Goal: Book appointment/travel/reservation

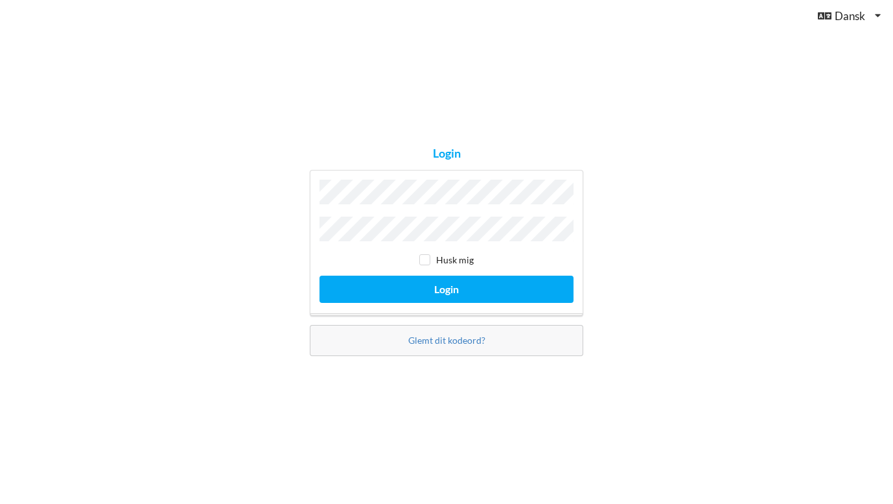
click at [447, 285] on button "Login" at bounding box center [447, 289] width 254 height 27
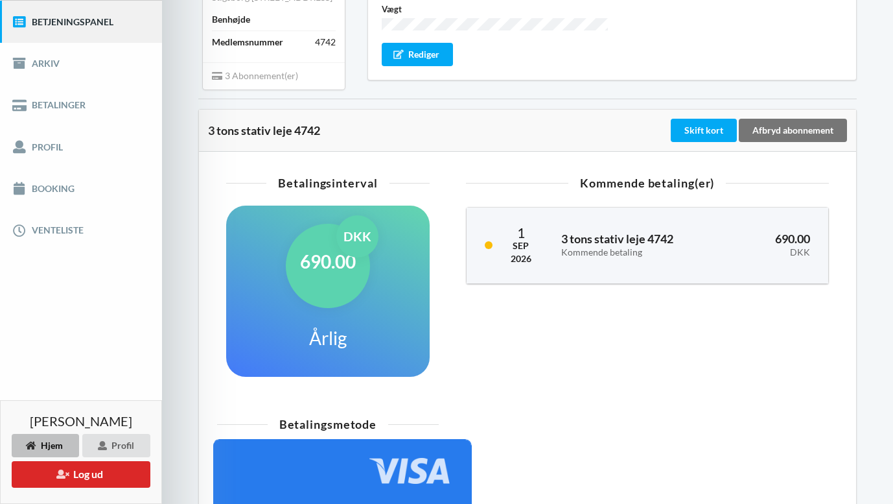
scroll to position [159, 0]
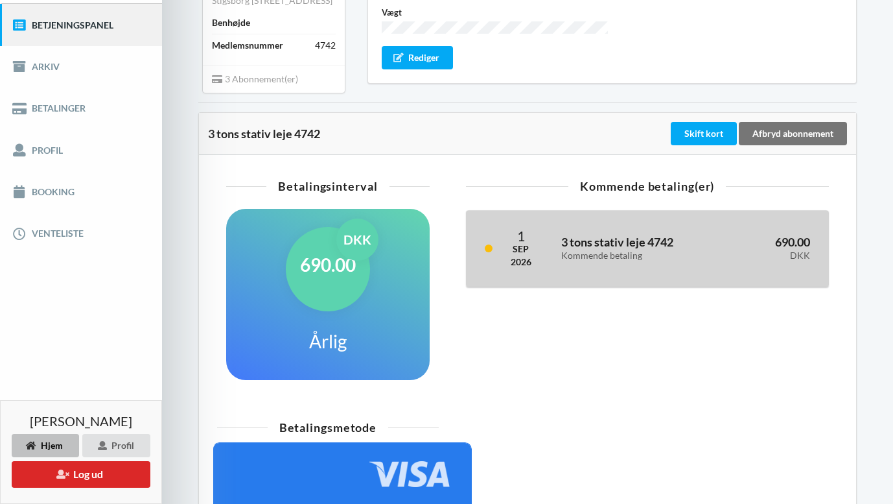
click at [493, 287] on div "[DATE] 3 tons stativ leje 4742 Kommende betaling 690.00 DKK" at bounding box center [648, 249] width 362 height 76
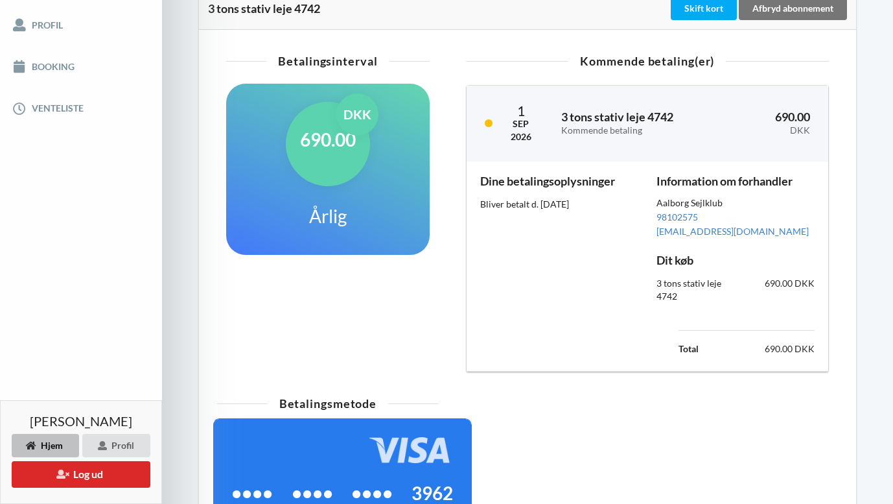
scroll to position [285, 0]
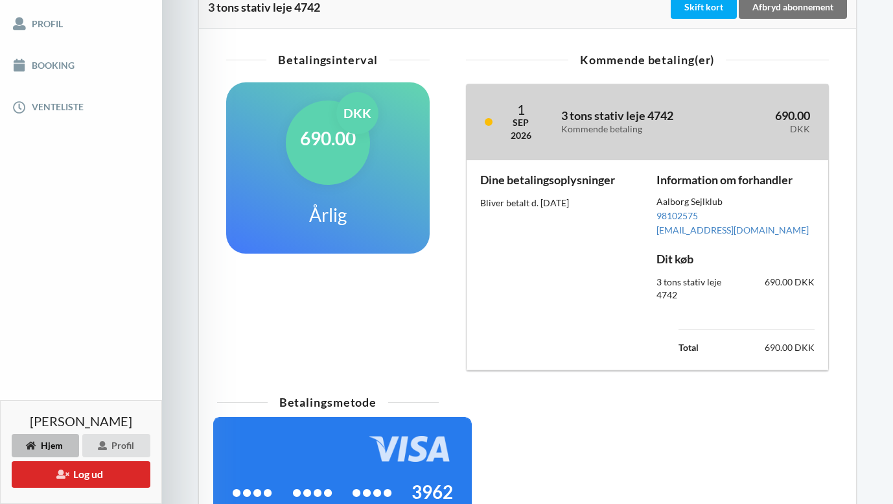
click at [610, 143] on div "3 tons stativ leje 4742 Kommende betaling" at bounding box center [638, 122] width 172 height 42
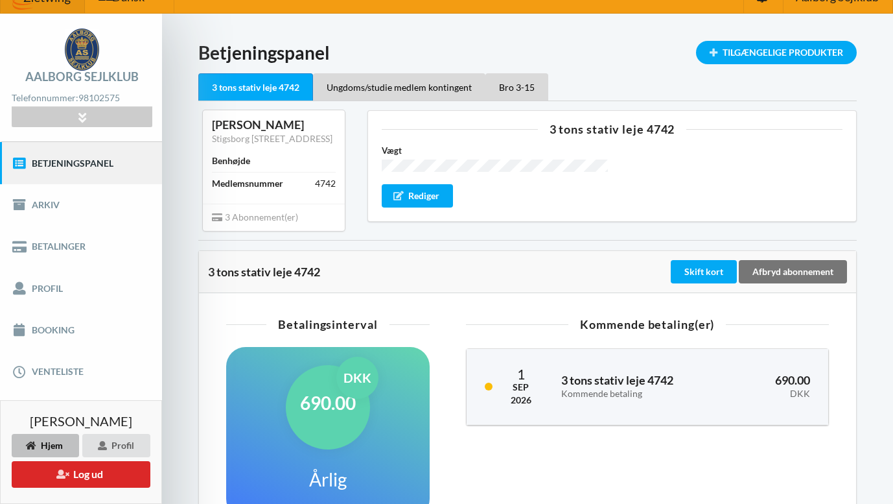
scroll to position [12, 0]
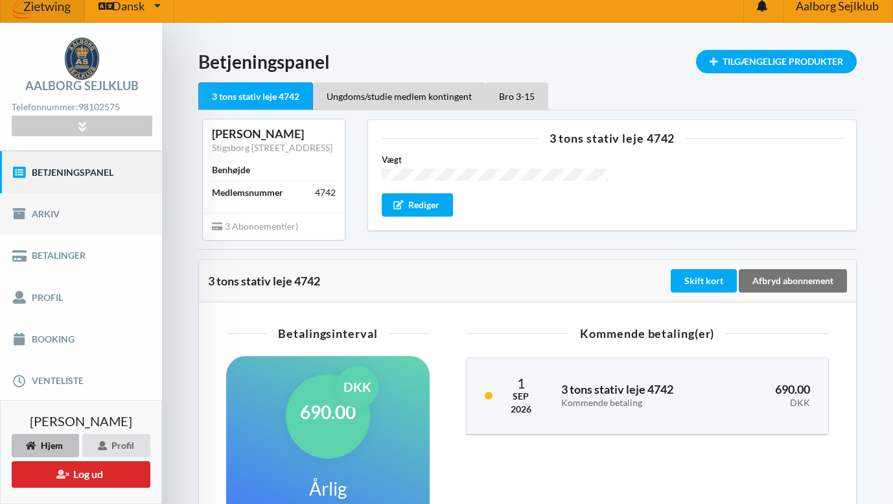
click at [72, 213] on link "Arkiv" at bounding box center [81, 213] width 162 height 41
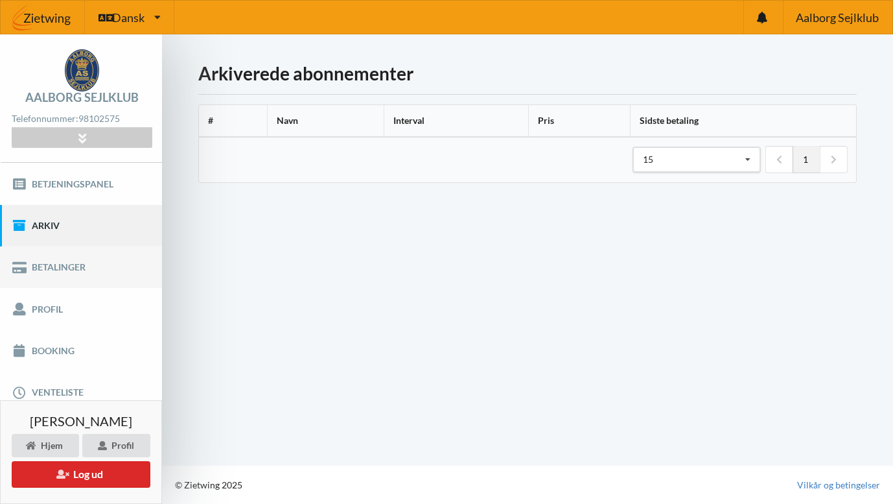
click at [74, 273] on link "Betalinger" at bounding box center [81, 266] width 162 height 41
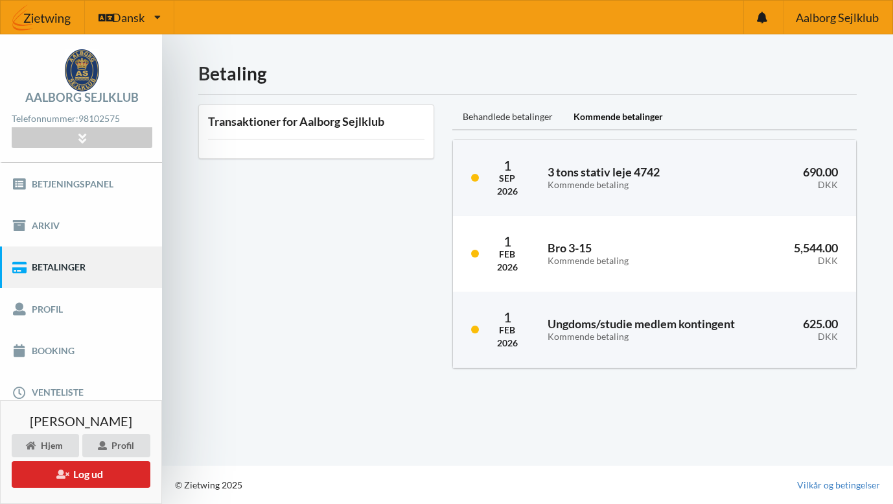
click at [518, 117] on div "Behandlede betalinger" at bounding box center [508, 117] width 111 height 26
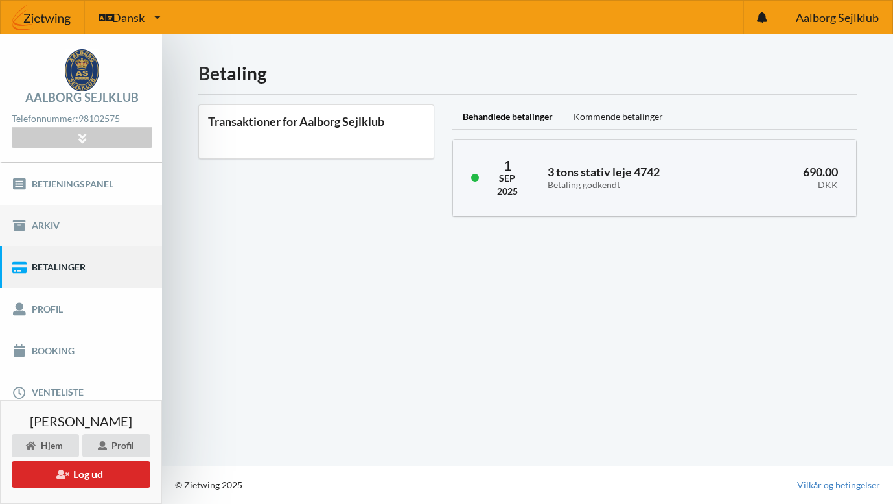
click at [72, 236] on link "Arkiv" at bounding box center [81, 225] width 162 height 41
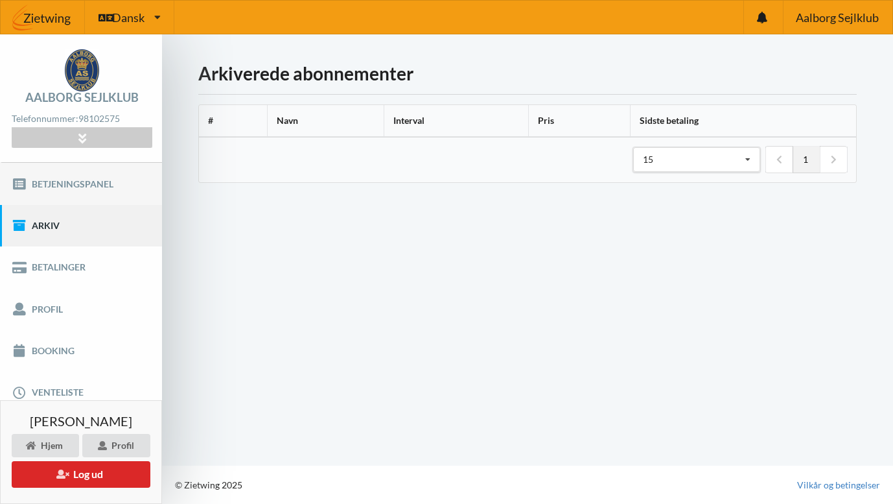
click at [74, 191] on link "Betjeningspanel" at bounding box center [81, 183] width 162 height 41
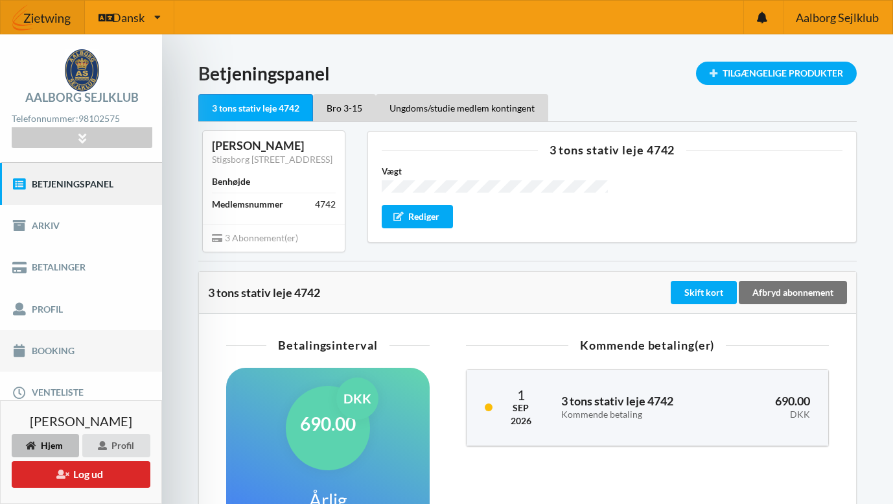
click at [46, 353] on link "Booking" at bounding box center [81, 350] width 162 height 41
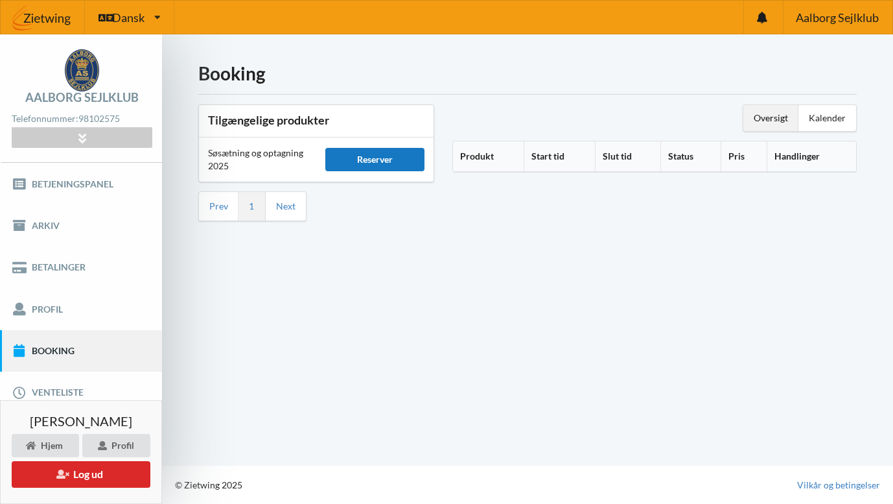
click at [361, 165] on div "Reserver" at bounding box center [374, 159] width 99 height 23
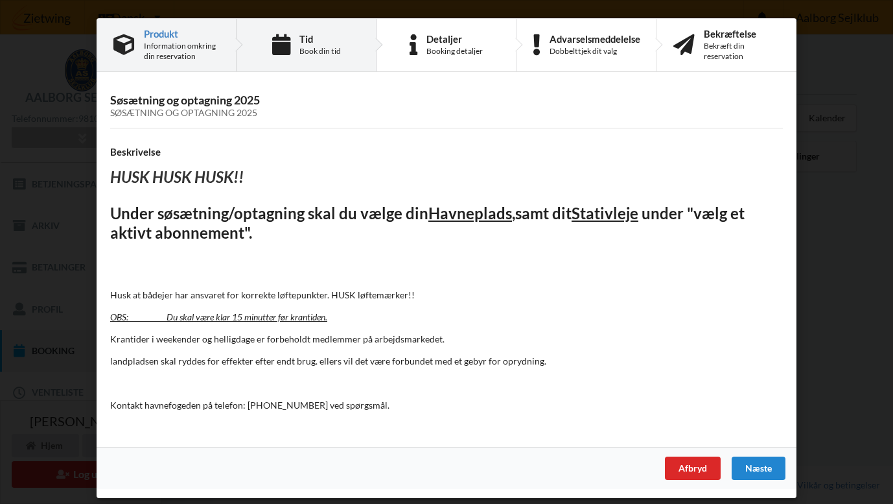
click at [311, 40] on div "Tid" at bounding box center [320, 39] width 41 height 10
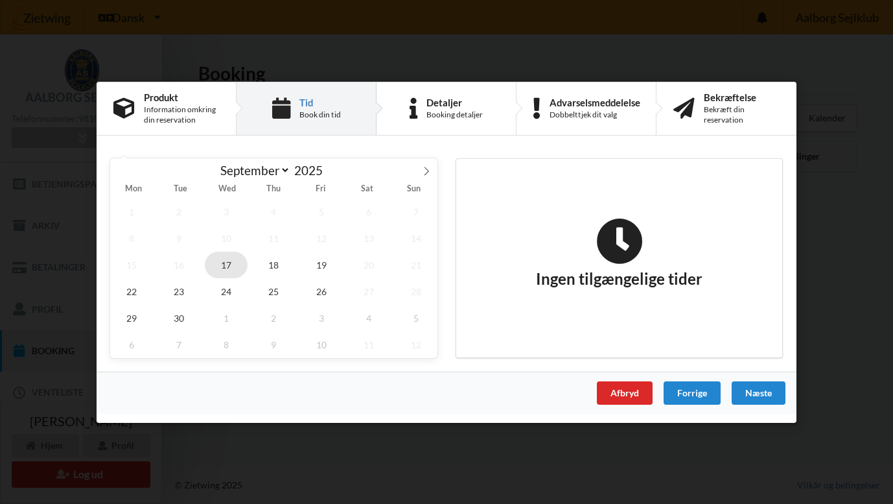
click at [222, 271] on span "17" at bounding box center [226, 264] width 43 height 27
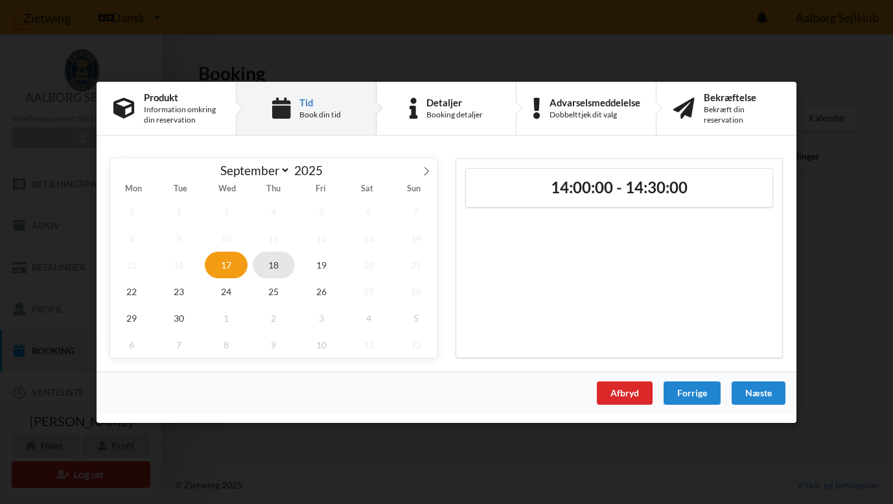
click at [270, 277] on span "18" at bounding box center [274, 264] width 43 height 27
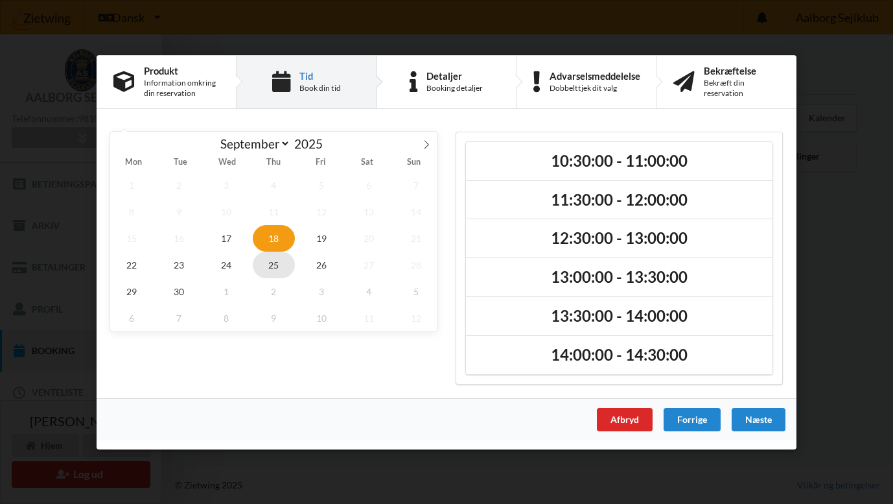
click at [268, 274] on span "25" at bounding box center [274, 264] width 43 height 27
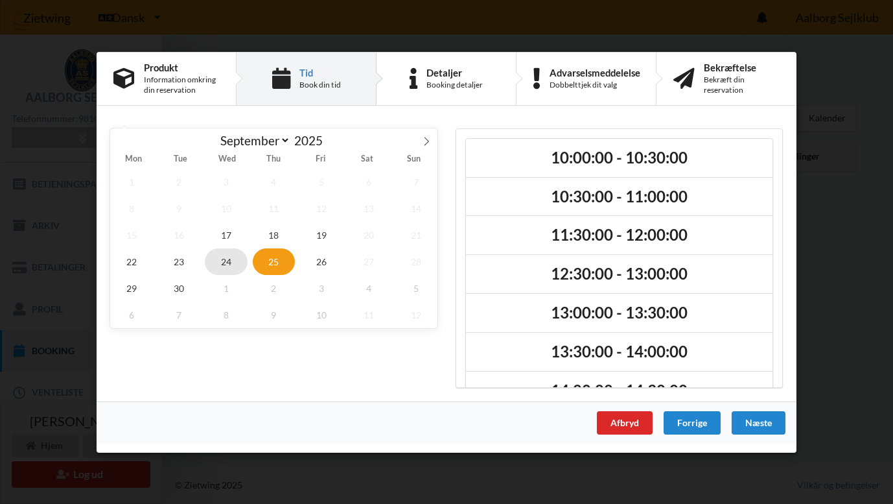
click at [230, 268] on span "24" at bounding box center [226, 261] width 43 height 27
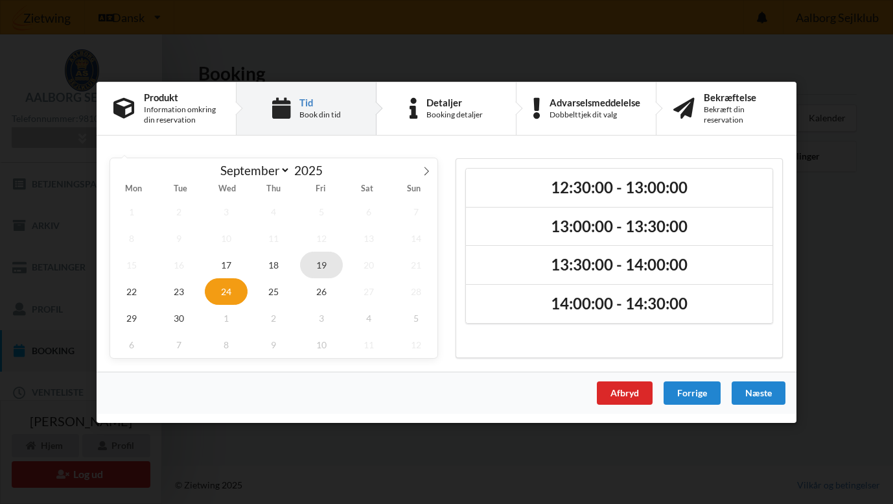
click at [318, 262] on span "19" at bounding box center [321, 264] width 43 height 27
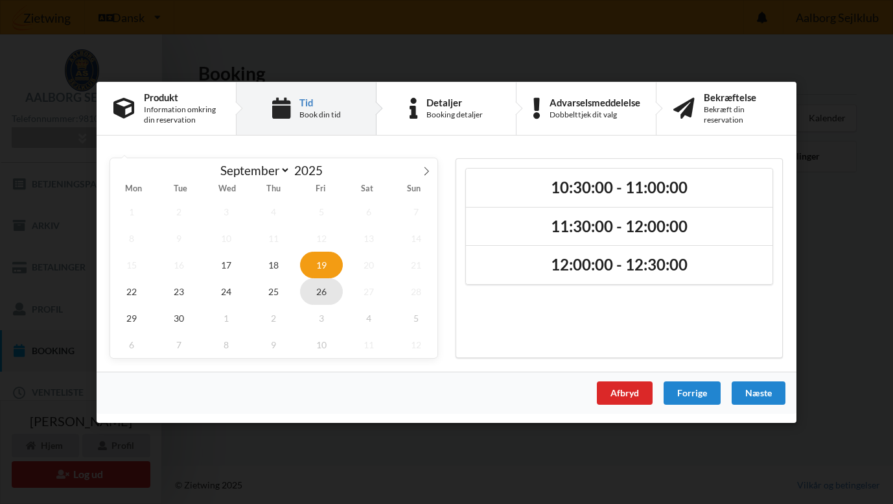
click at [311, 292] on span "26" at bounding box center [321, 291] width 43 height 27
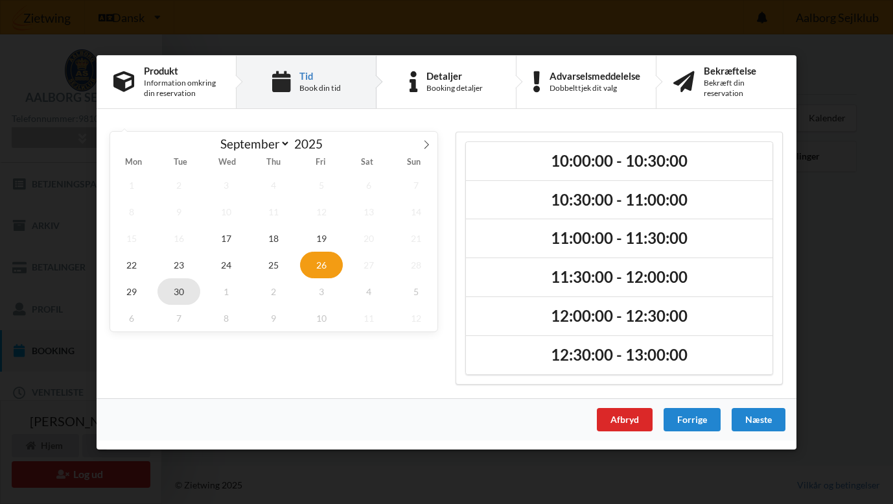
click at [165, 296] on span "30" at bounding box center [179, 291] width 43 height 27
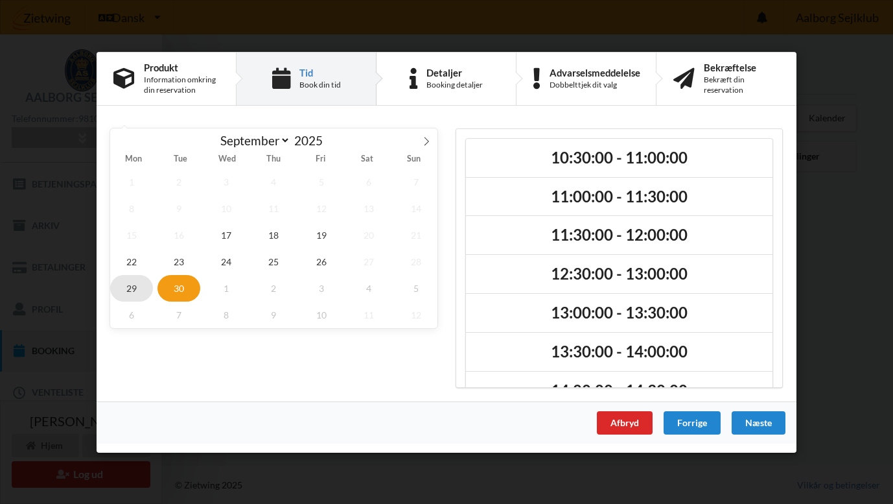
click at [125, 291] on span "29" at bounding box center [131, 287] width 43 height 27
click at [129, 272] on span "22" at bounding box center [131, 261] width 43 height 27
click at [351, 281] on span "4" at bounding box center [369, 287] width 43 height 27
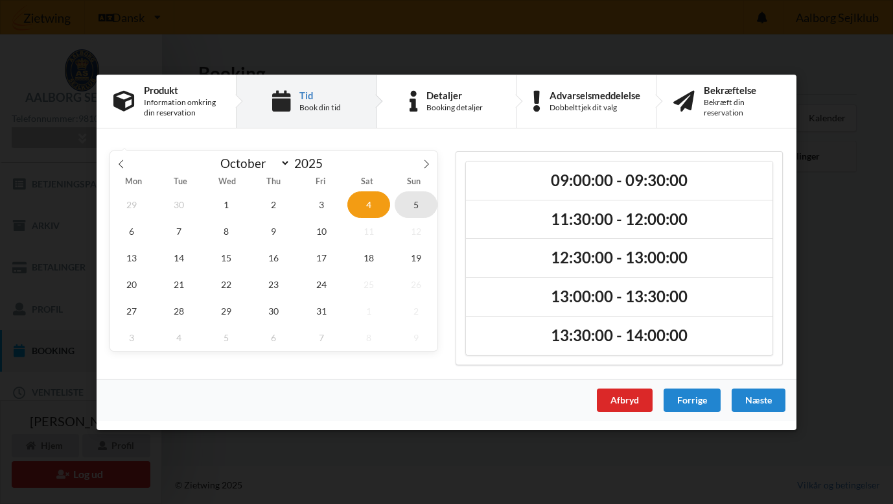
click at [400, 200] on span "5" at bounding box center [416, 204] width 43 height 27
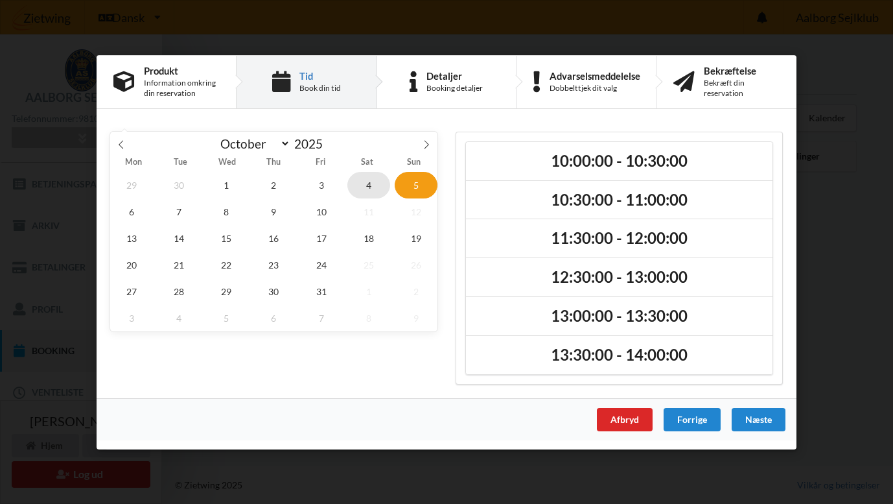
click at [372, 187] on span "4" at bounding box center [369, 184] width 43 height 27
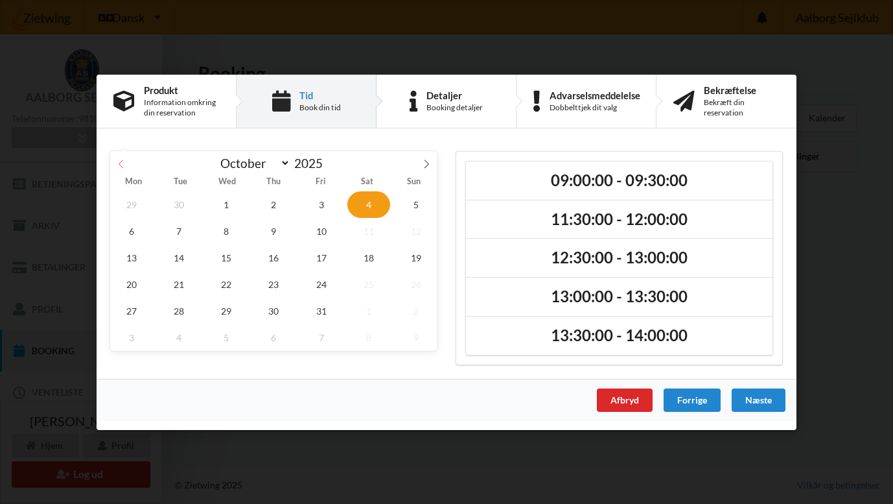
click at [124, 166] on icon at bounding box center [121, 163] width 9 height 9
click at [366, 279] on span "27" at bounding box center [369, 283] width 43 height 27
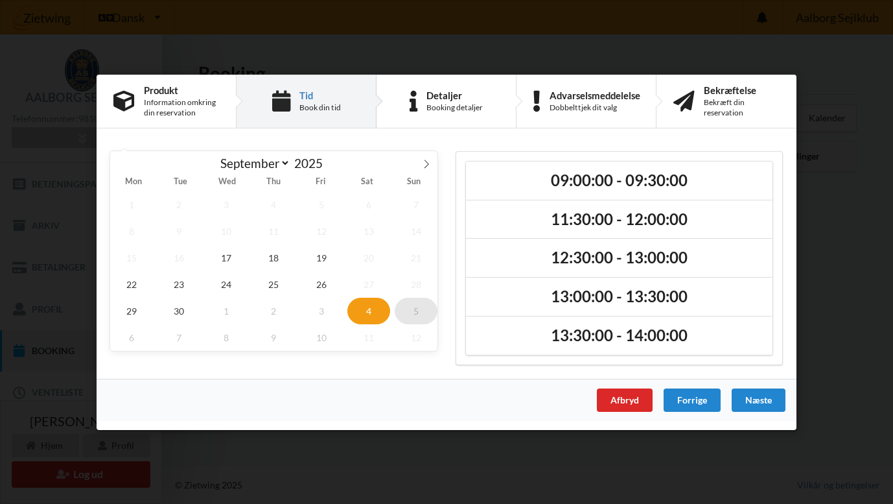
click at [415, 315] on span "5" at bounding box center [416, 310] width 43 height 27
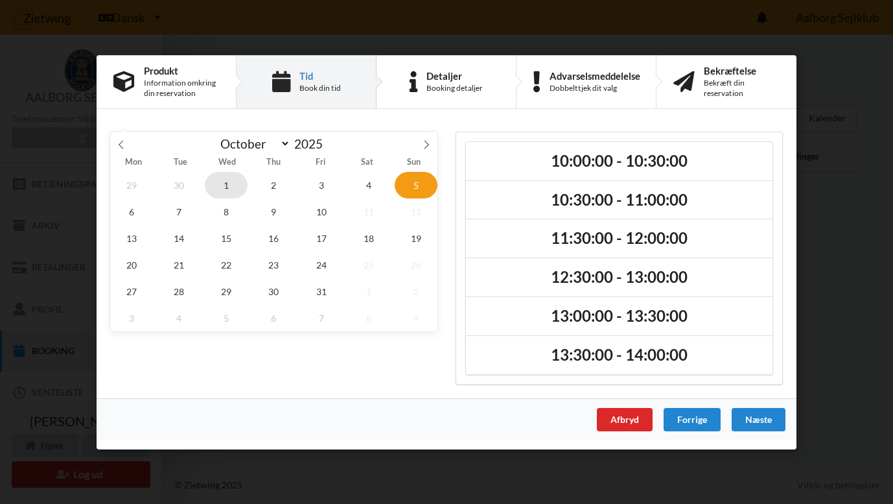
click at [234, 193] on span "1" at bounding box center [226, 184] width 43 height 27
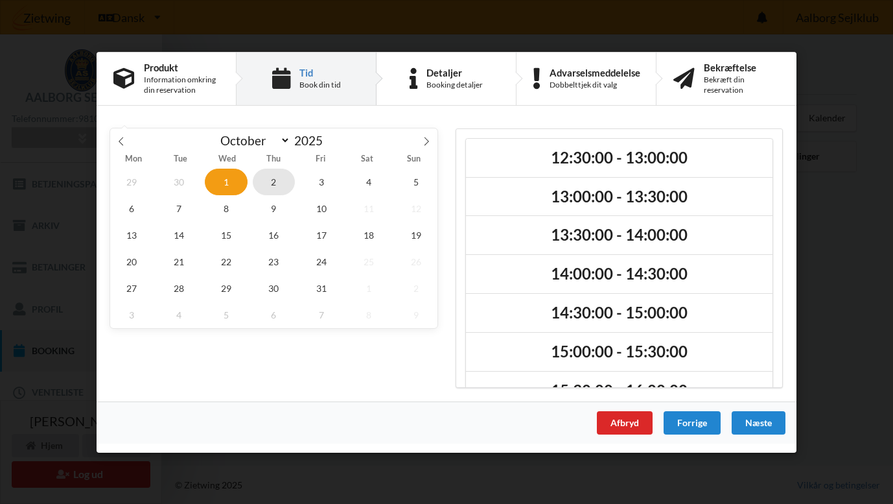
click at [255, 190] on span "2" at bounding box center [274, 181] width 43 height 27
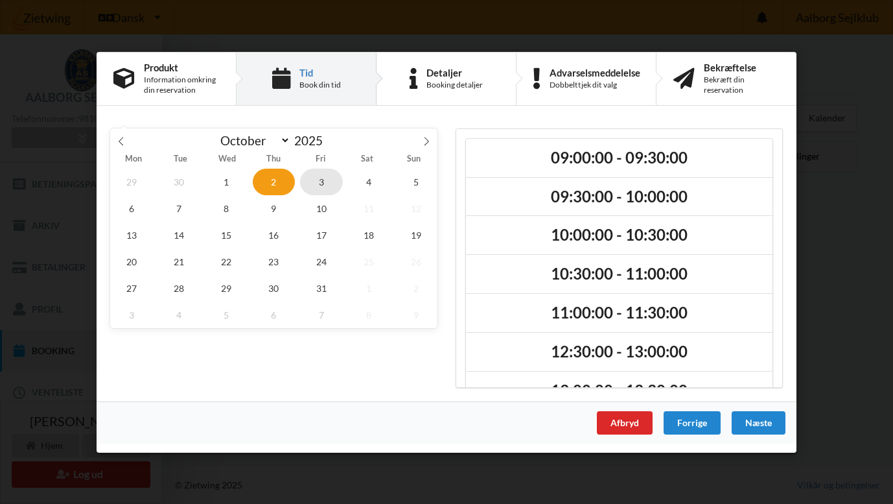
click at [313, 187] on span "3" at bounding box center [321, 181] width 43 height 27
click at [313, 234] on span "17" at bounding box center [321, 234] width 43 height 27
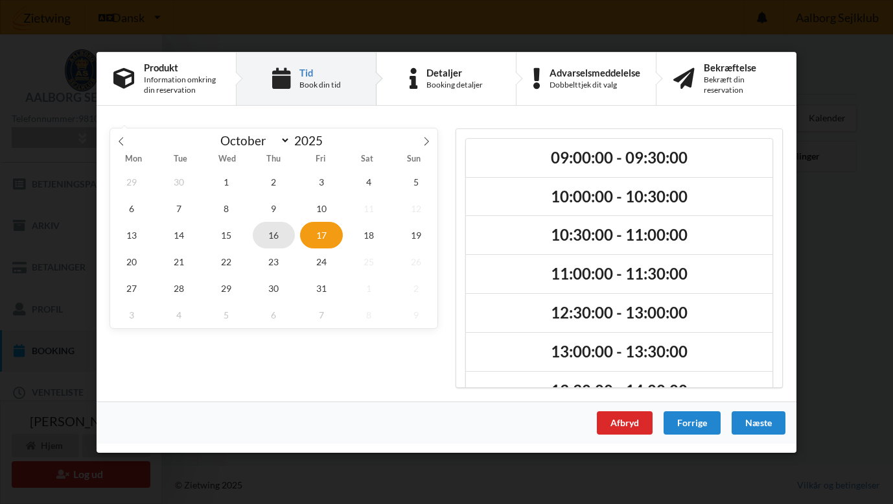
click at [272, 236] on span "16" at bounding box center [274, 234] width 43 height 27
click at [239, 236] on span "15" at bounding box center [226, 234] width 43 height 27
click at [170, 231] on span "14" at bounding box center [179, 234] width 43 height 27
click at [123, 231] on span "13" at bounding box center [131, 234] width 43 height 27
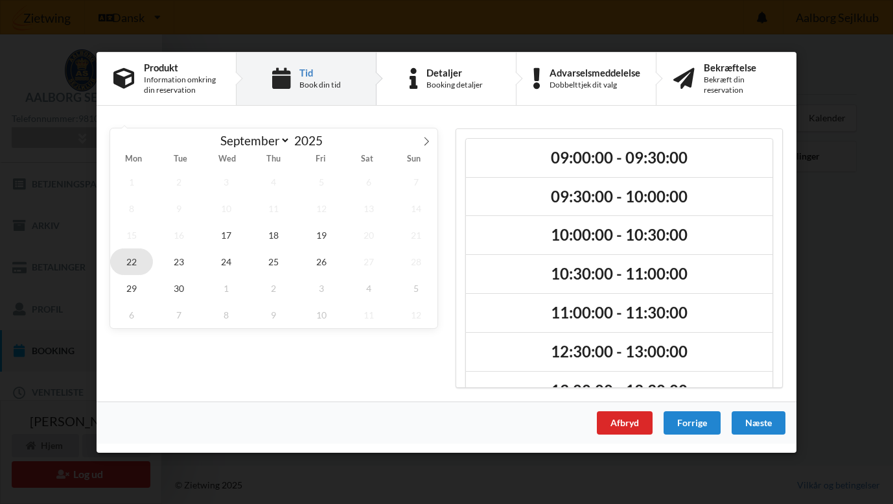
click at [141, 265] on span "22" at bounding box center [131, 261] width 43 height 27
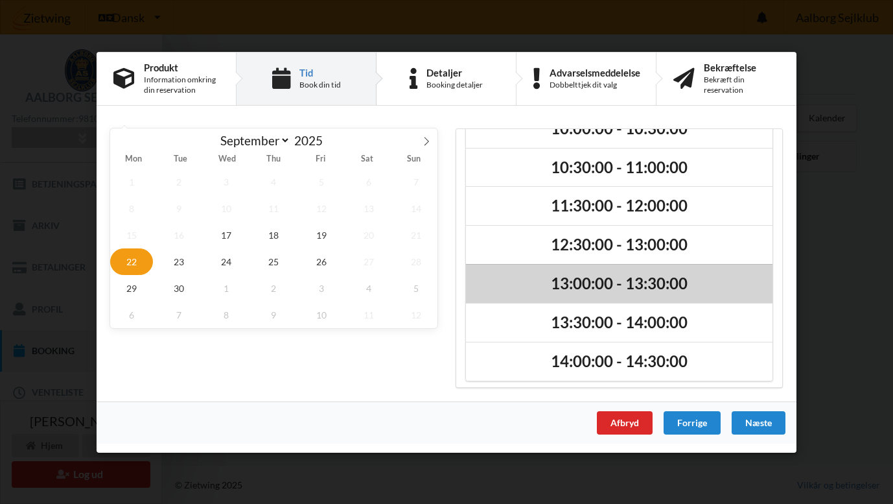
scroll to position [29, 0]
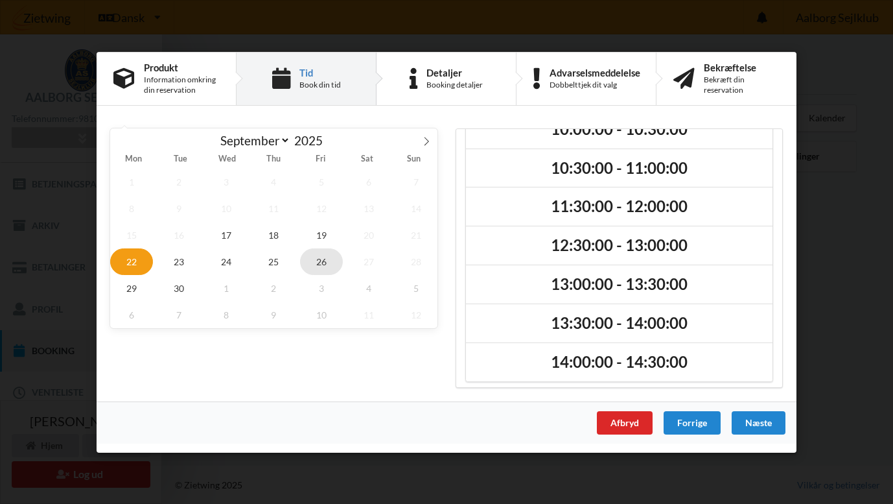
click at [316, 265] on span "26" at bounding box center [321, 261] width 43 height 27
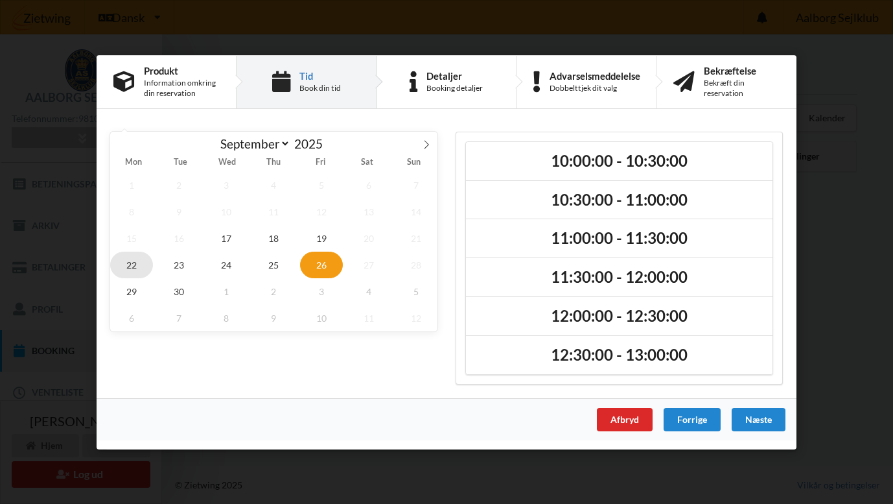
click at [135, 267] on span "22" at bounding box center [131, 264] width 43 height 27
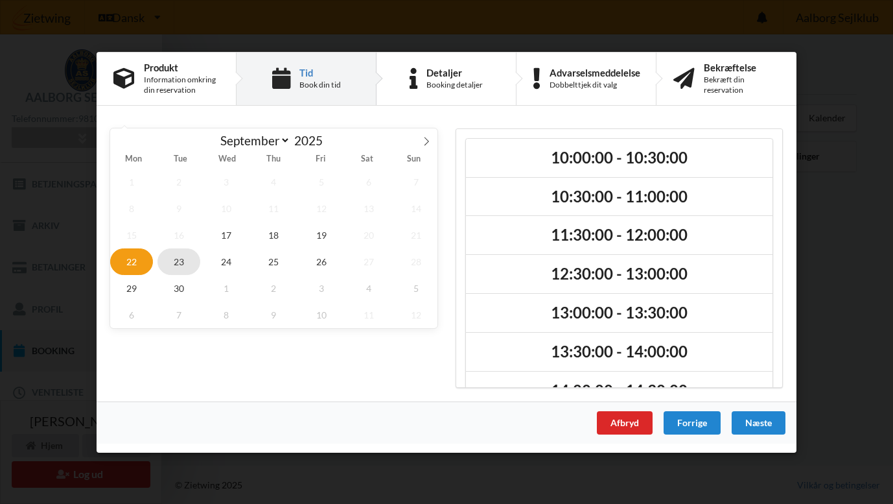
click at [185, 265] on span "23" at bounding box center [179, 261] width 43 height 27
click at [267, 266] on span "25" at bounding box center [274, 261] width 43 height 27
click at [237, 265] on span "24" at bounding box center [226, 261] width 43 height 27
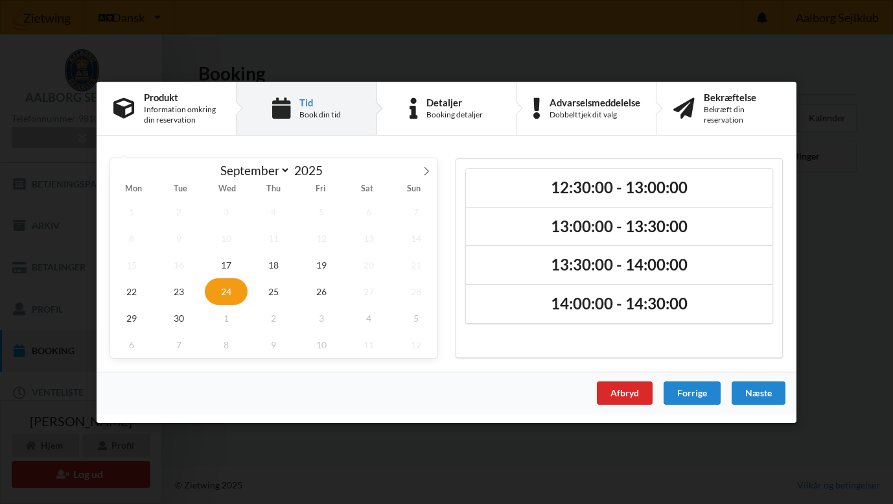
click at [248, 263] on div "1 2 3 4 5 6 7 8 9 10 11 12 13 14 15 16 17 18 19 20 21 22 23 24 25 26 27 28 29 3…" at bounding box center [273, 278] width 327 height 160
click at [215, 268] on span "17" at bounding box center [226, 264] width 43 height 27
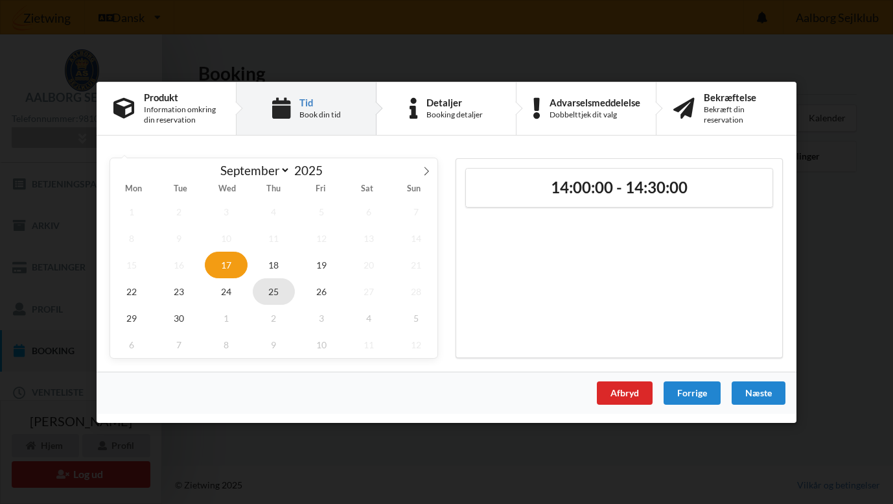
click at [284, 296] on span "25" at bounding box center [274, 291] width 43 height 27
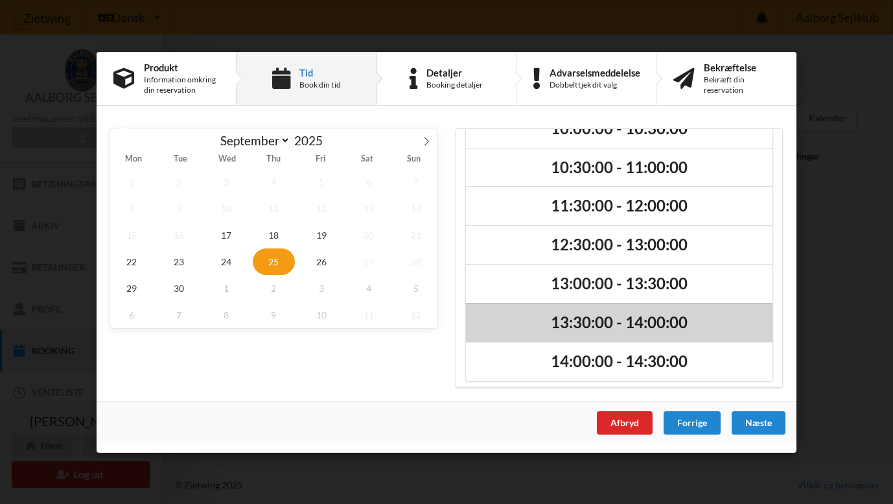
scroll to position [29, 0]
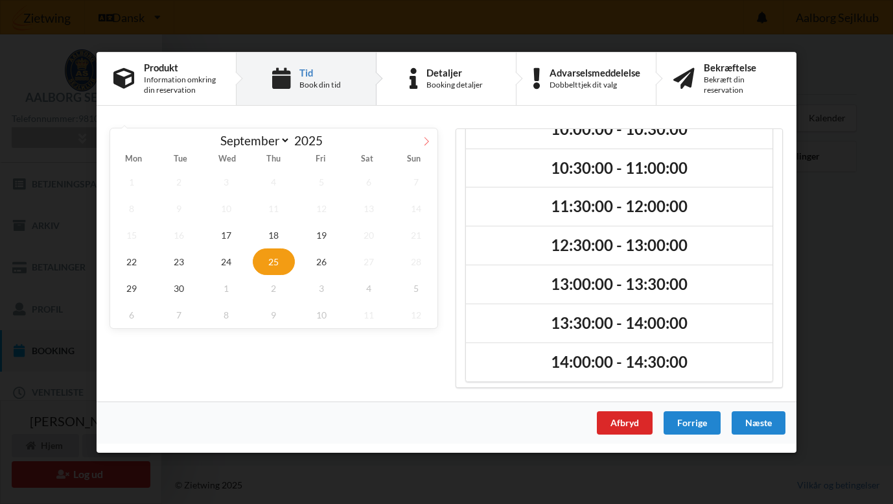
click at [429, 142] on icon at bounding box center [426, 140] width 9 height 9
click at [277, 240] on span "16" at bounding box center [274, 234] width 43 height 27
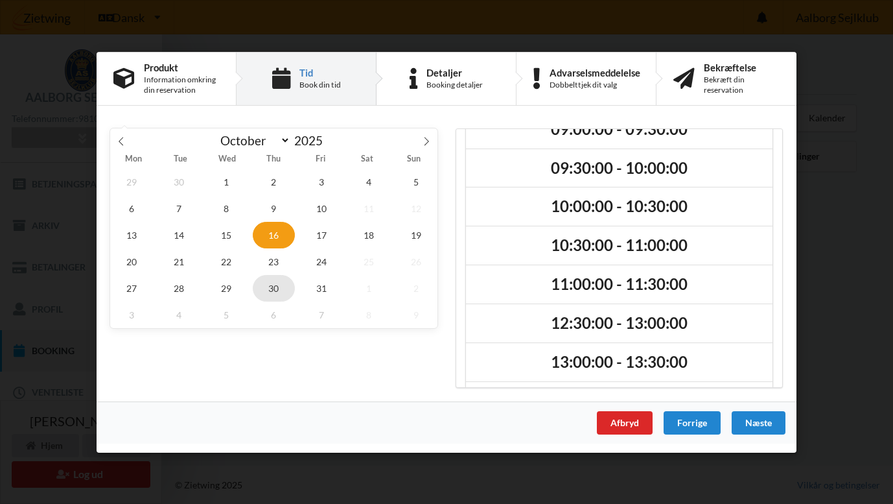
click at [270, 284] on span "30" at bounding box center [274, 287] width 43 height 27
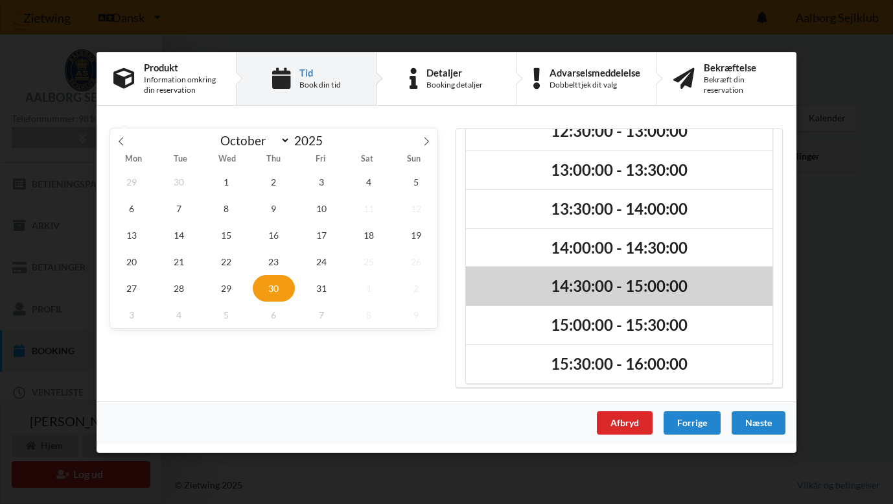
scroll to position [220, 0]
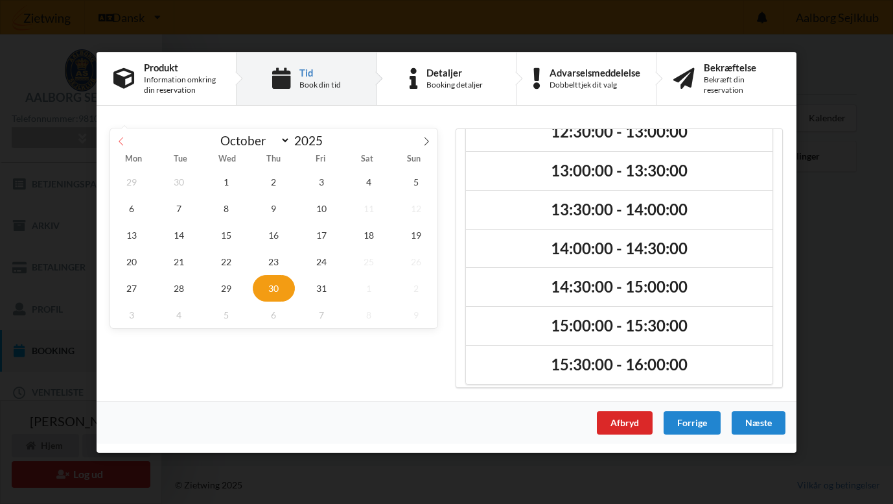
click at [123, 142] on icon at bounding box center [121, 140] width 9 height 9
click at [176, 287] on span "30" at bounding box center [179, 287] width 43 height 27
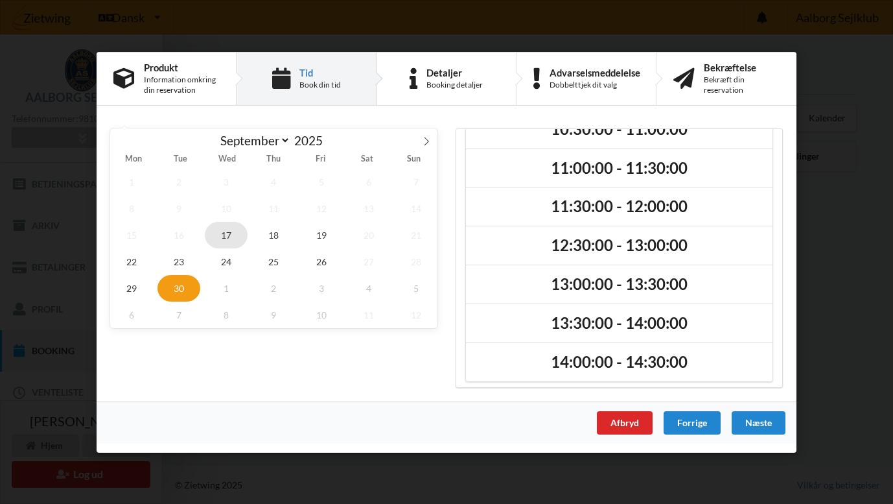
click at [229, 242] on span "17" at bounding box center [226, 234] width 43 height 27
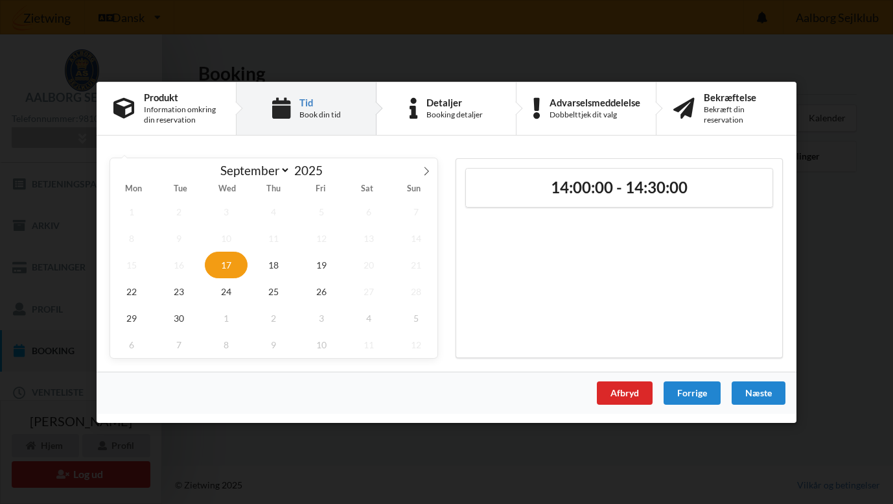
scroll to position [0, 0]
click at [270, 275] on span "18" at bounding box center [274, 264] width 43 height 27
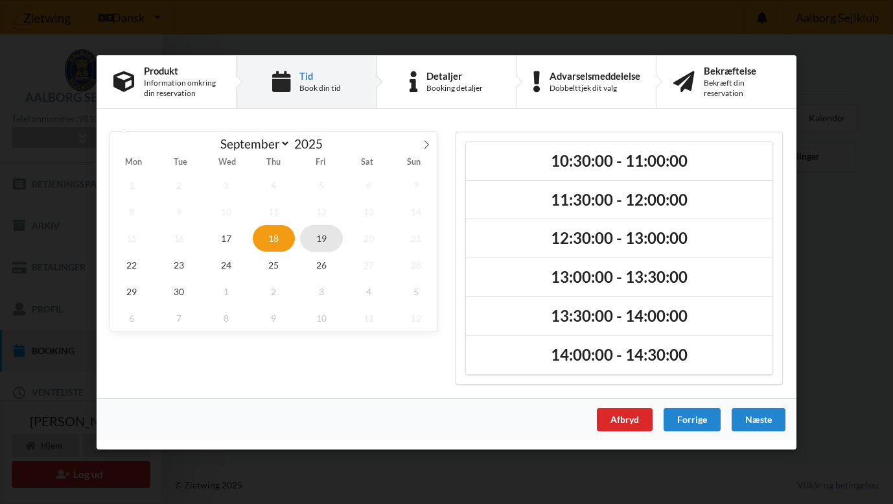
click at [330, 240] on span "19" at bounding box center [321, 237] width 43 height 27
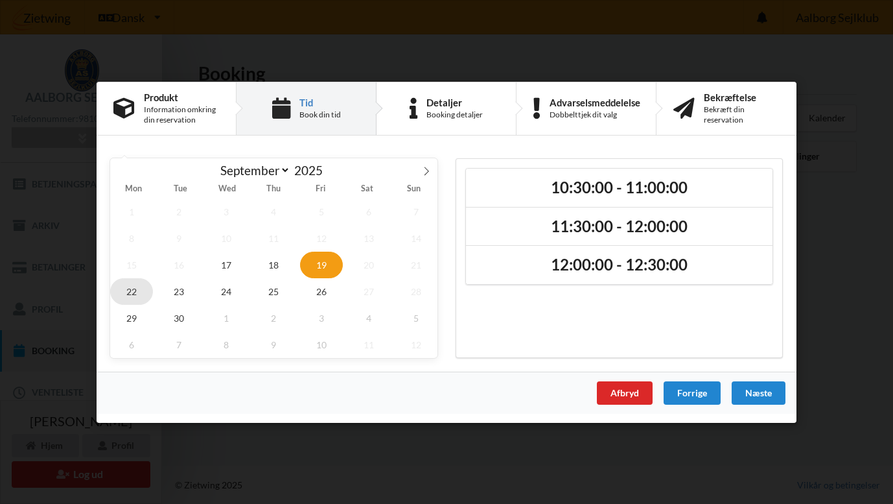
click at [137, 296] on span "22" at bounding box center [131, 291] width 43 height 27
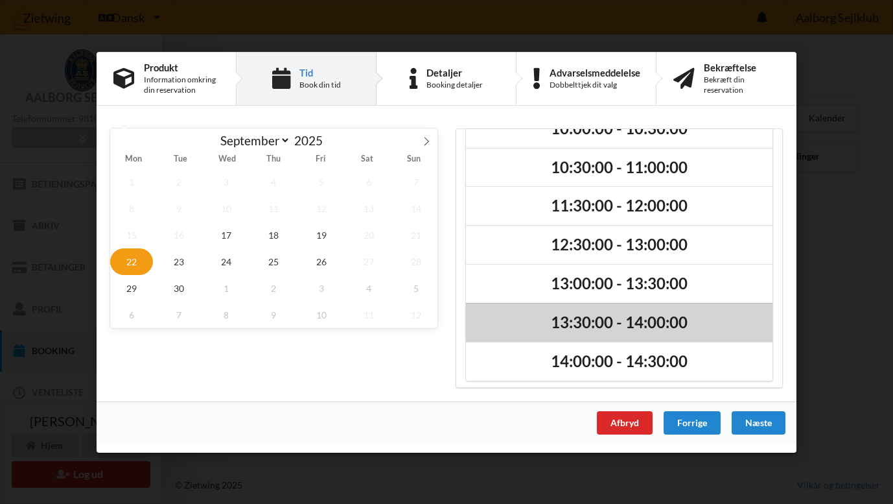
scroll to position [29, 0]
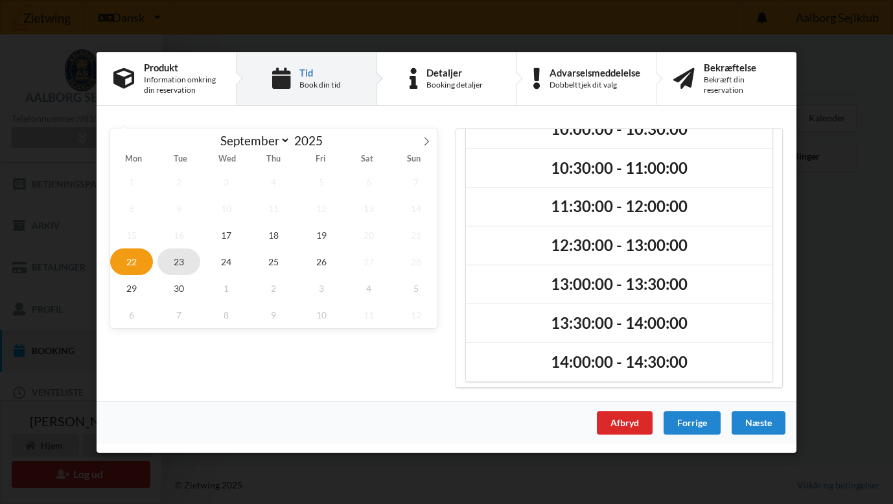
click at [172, 260] on span "23" at bounding box center [179, 261] width 43 height 27
click at [135, 258] on span "22" at bounding box center [131, 261] width 43 height 27
click at [186, 268] on span "23" at bounding box center [179, 261] width 43 height 27
click at [224, 272] on span "24" at bounding box center [226, 261] width 43 height 27
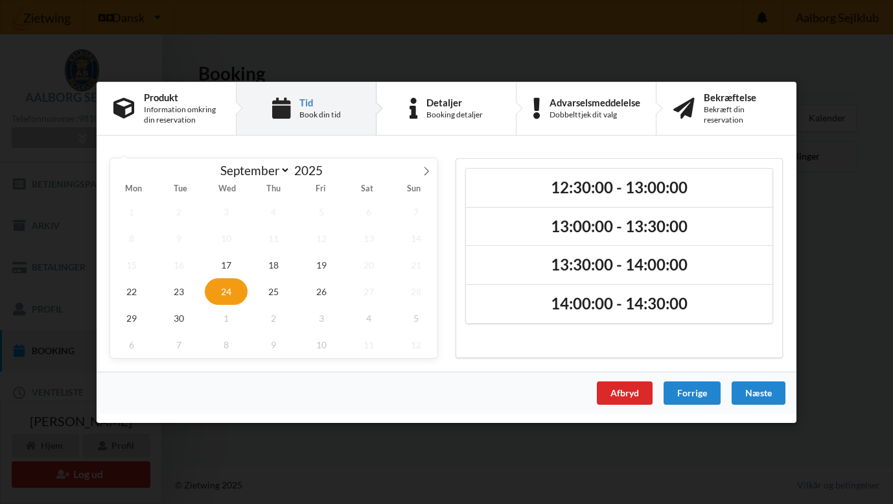
scroll to position [0, 0]
click at [273, 293] on span "25" at bounding box center [274, 291] width 43 height 27
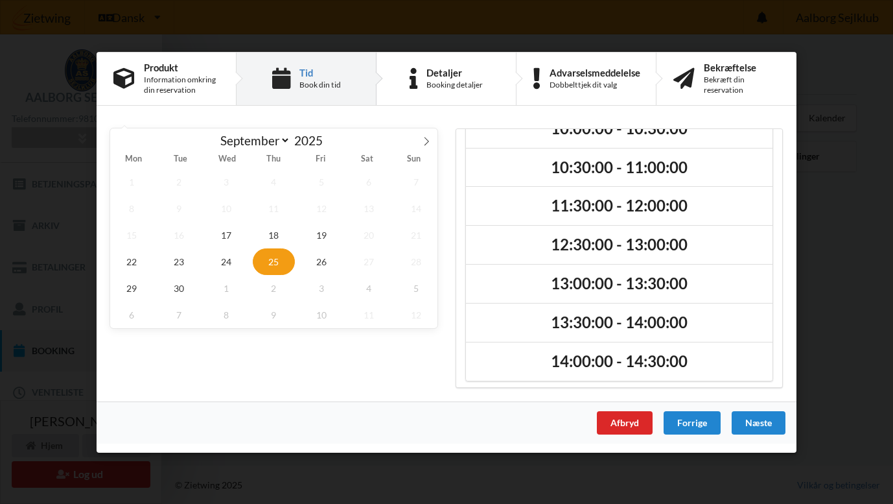
scroll to position [29, 0]
click at [327, 265] on span "26" at bounding box center [321, 261] width 43 height 27
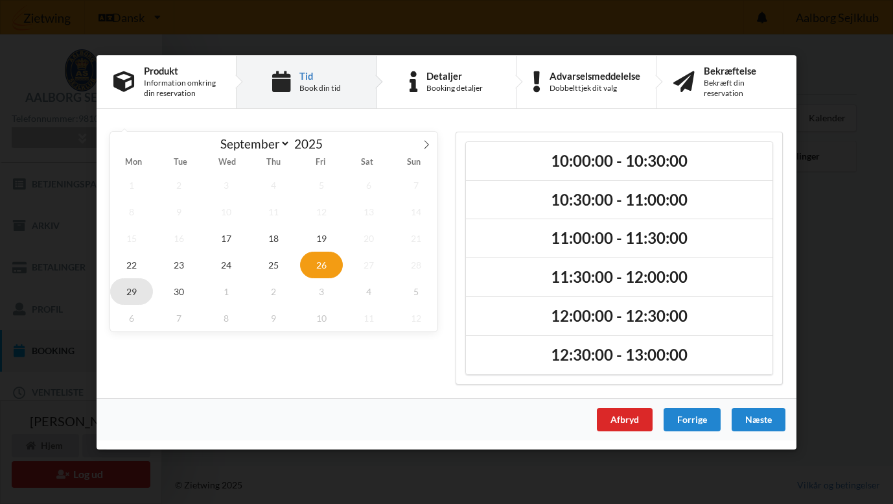
click at [129, 299] on span "29" at bounding box center [131, 291] width 43 height 27
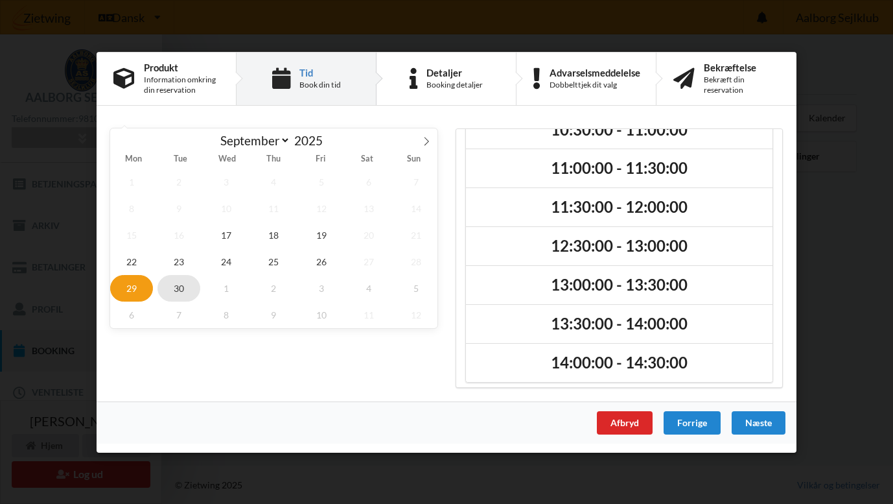
click at [192, 292] on span "30" at bounding box center [179, 287] width 43 height 27
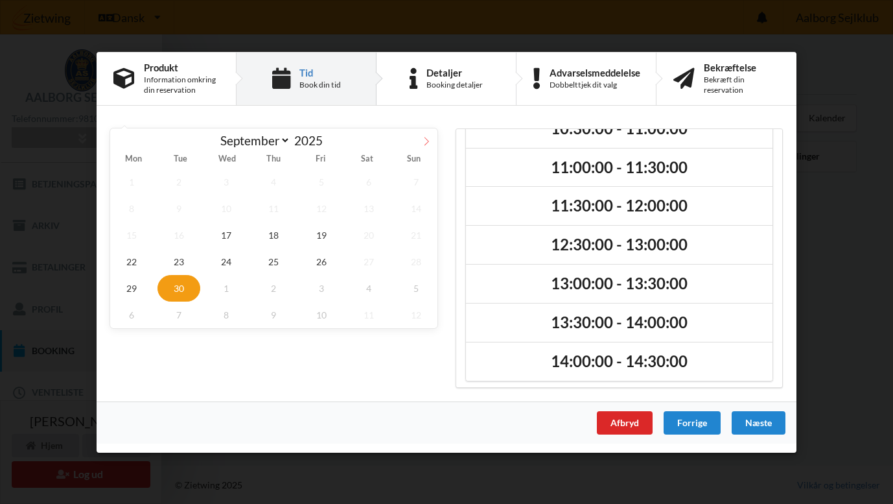
scroll to position [29, 0]
click at [423, 136] on span at bounding box center [427, 139] width 22 height 22
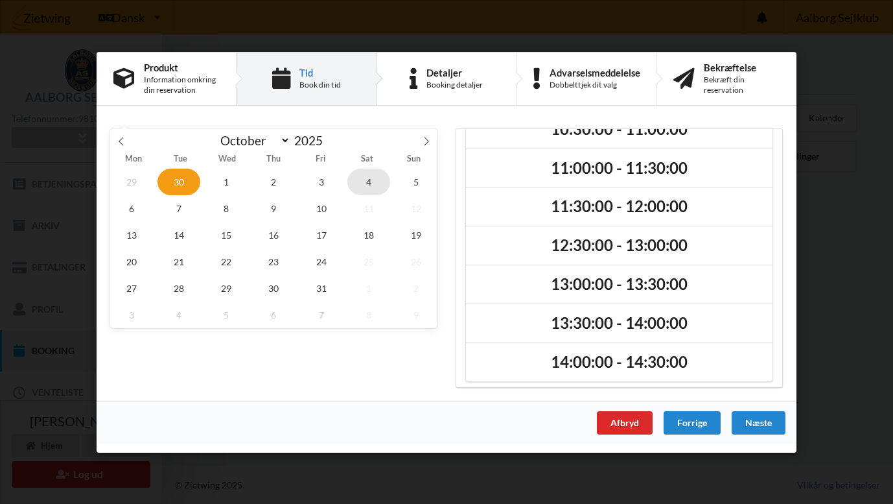
click at [373, 188] on span "4" at bounding box center [369, 181] width 43 height 27
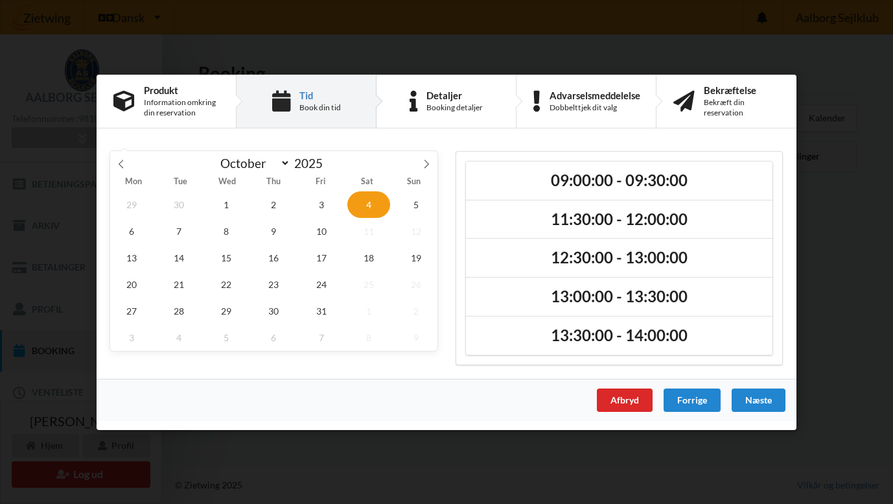
scroll to position [0, 0]
click at [371, 265] on span "18" at bounding box center [369, 257] width 43 height 27
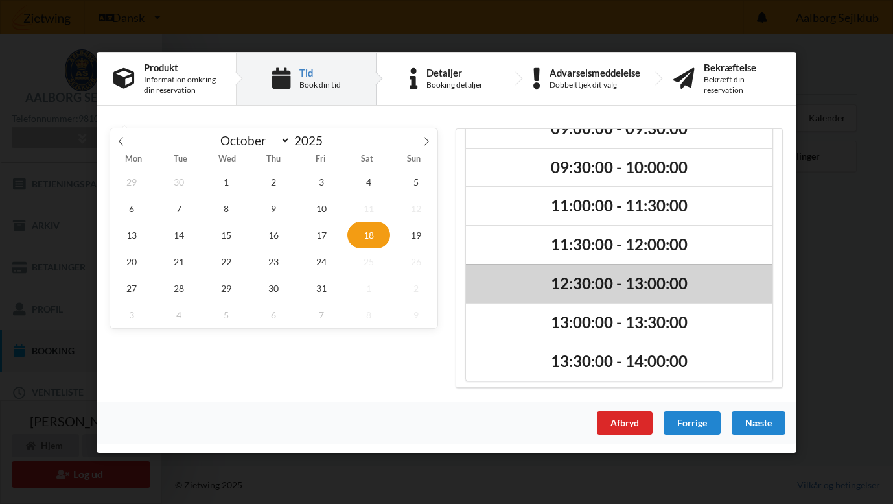
scroll to position [29, 0]
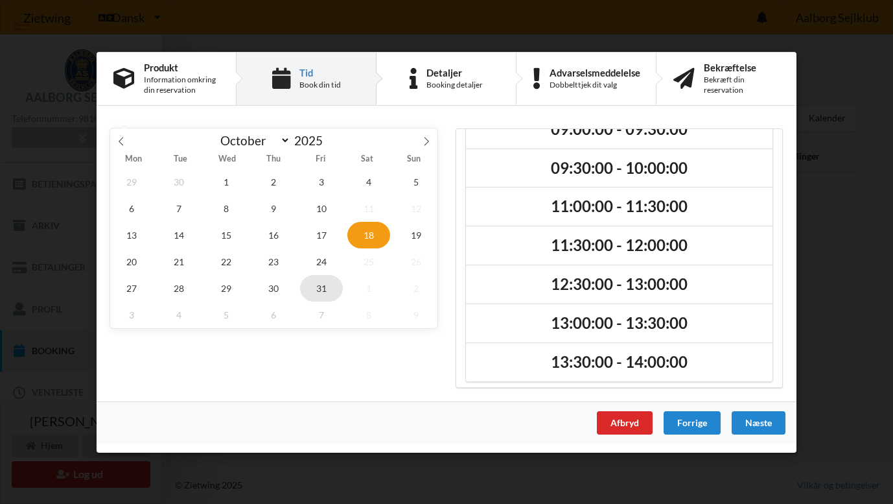
click at [320, 290] on span "31" at bounding box center [321, 287] width 43 height 27
click at [285, 287] on span "30" at bounding box center [274, 287] width 43 height 27
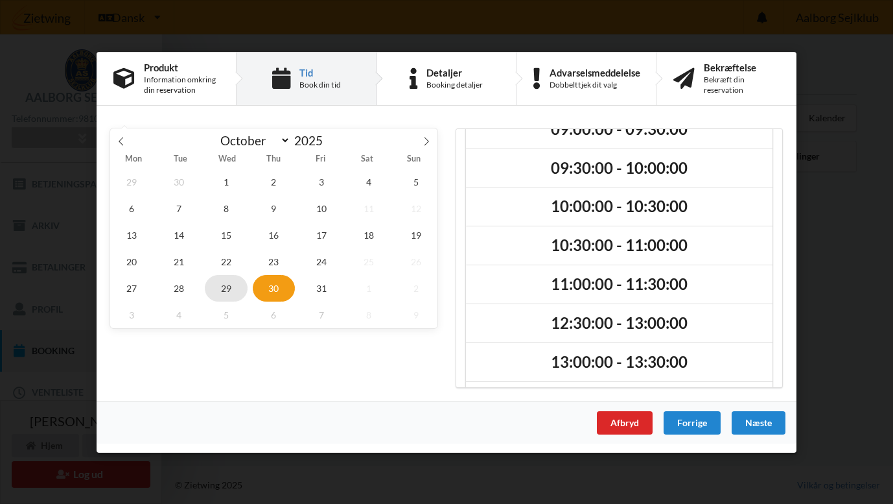
click at [227, 279] on span "29" at bounding box center [226, 287] width 43 height 27
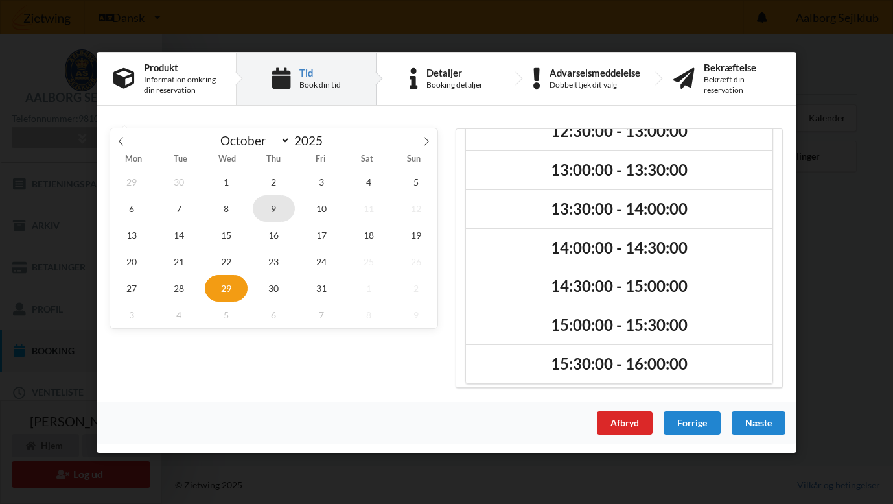
scroll to position [220, 0]
click at [121, 143] on icon at bounding box center [121, 141] width 5 height 8
select select "8"
click at [126, 290] on span "29" at bounding box center [131, 287] width 43 height 27
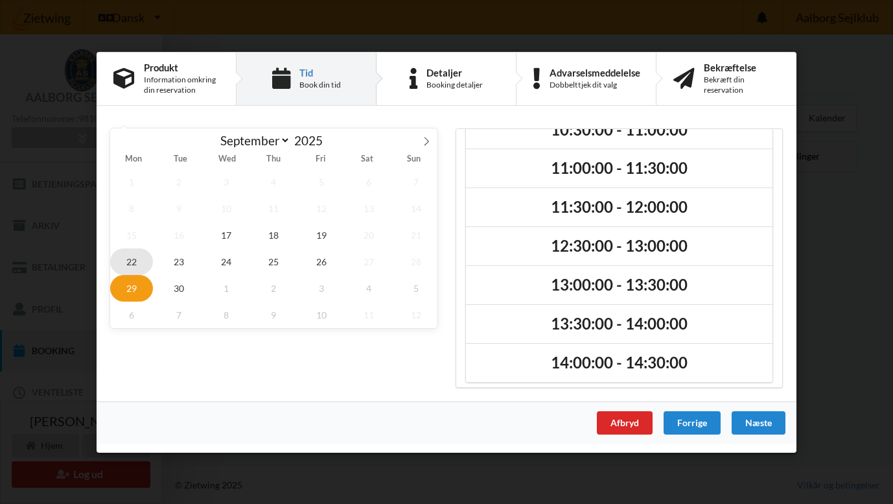
click at [135, 264] on span "22" at bounding box center [131, 261] width 43 height 27
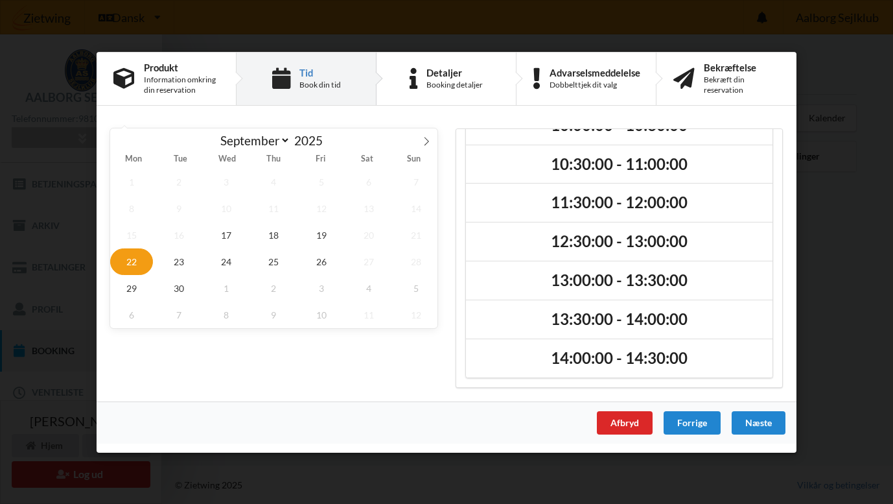
scroll to position [29, 0]
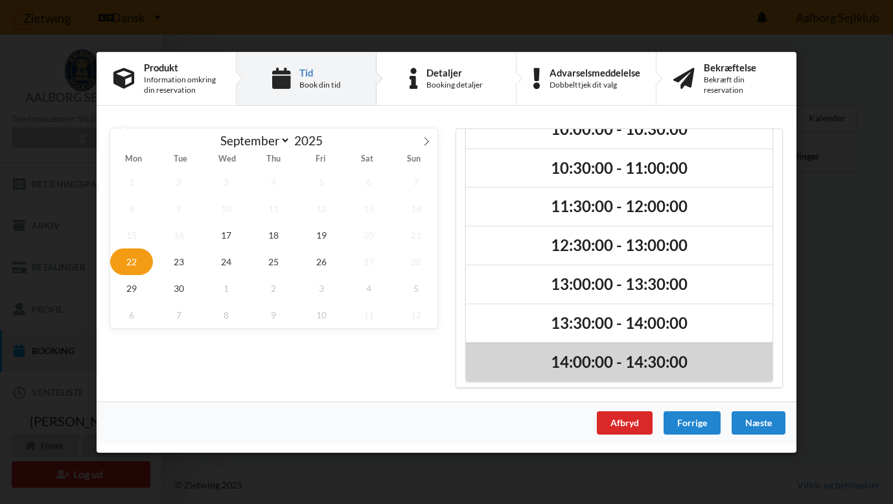
click at [583, 360] on h2 "14:00:00 - 14:30:00" at bounding box center [619, 362] width 289 height 20
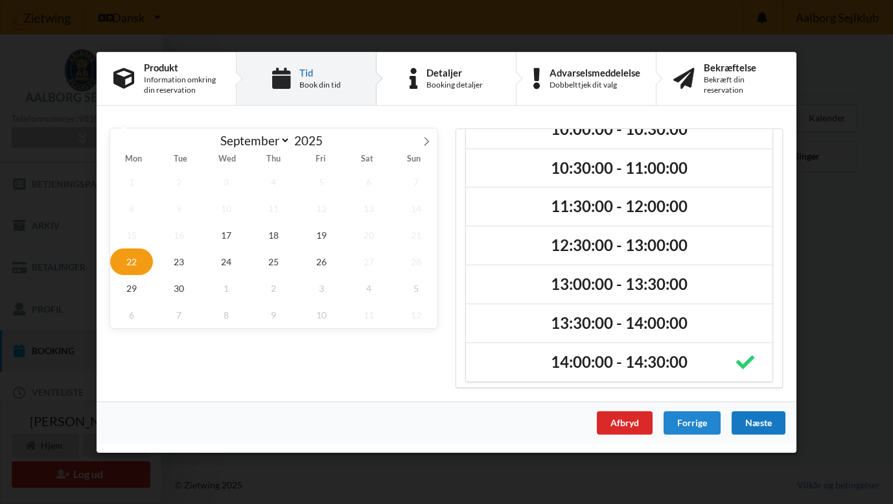
click at [748, 423] on div "Næste" at bounding box center [759, 421] width 54 height 23
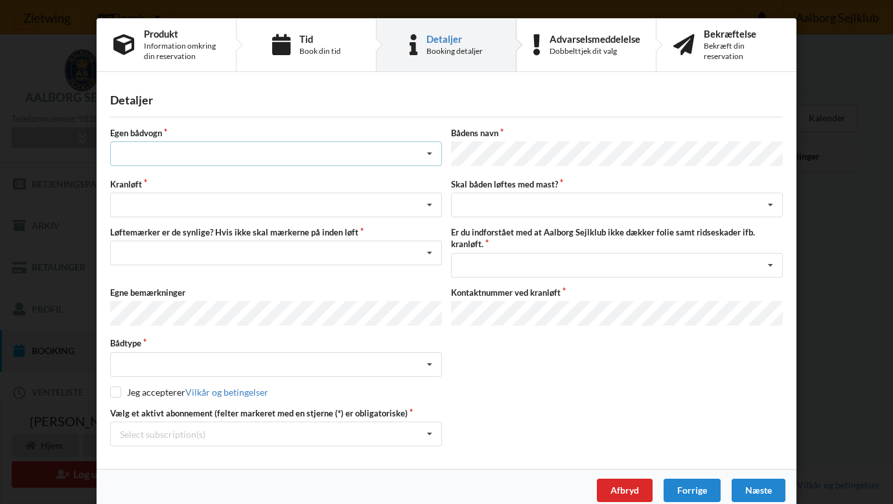
click at [317, 163] on div "Intet valg ja nej" at bounding box center [276, 153] width 332 height 25
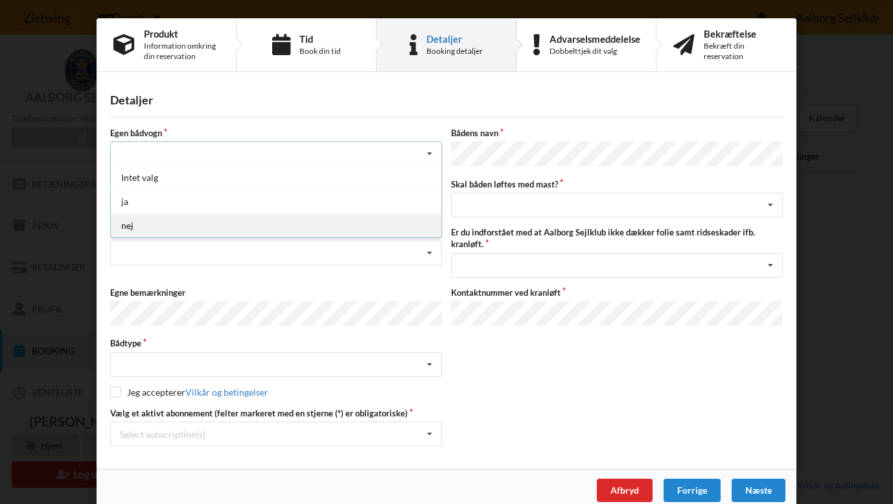
click at [212, 233] on div "nej" at bounding box center [276, 225] width 331 height 24
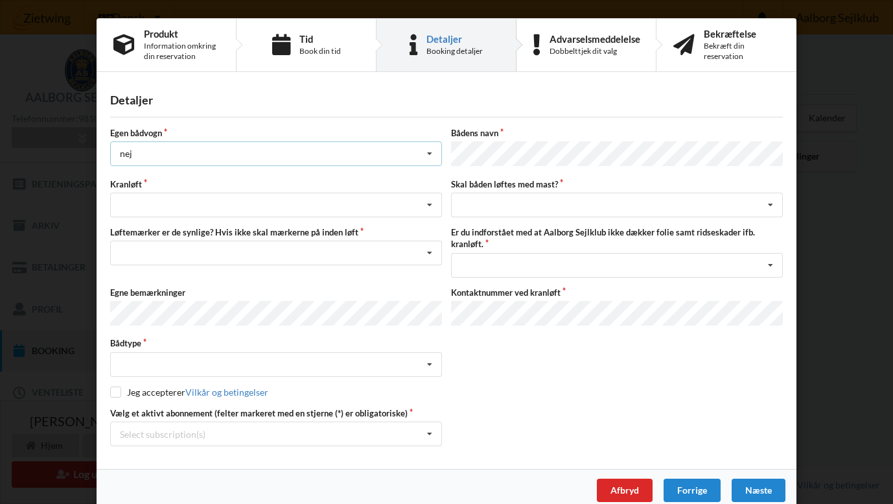
click at [245, 163] on div "nej Intet valg ja nej" at bounding box center [276, 153] width 332 height 25
click at [244, 155] on div "nej Intet valg ja nej" at bounding box center [276, 153] width 332 height 25
click at [261, 204] on div "Søsætning Optagning" at bounding box center [276, 205] width 332 height 25
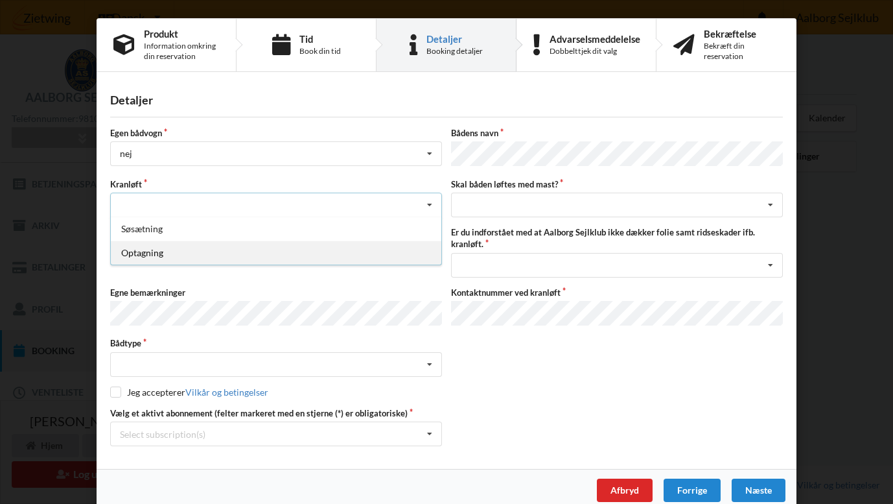
click at [217, 252] on div "Optagning" at bounding box center [276, 253] width 331 height 24
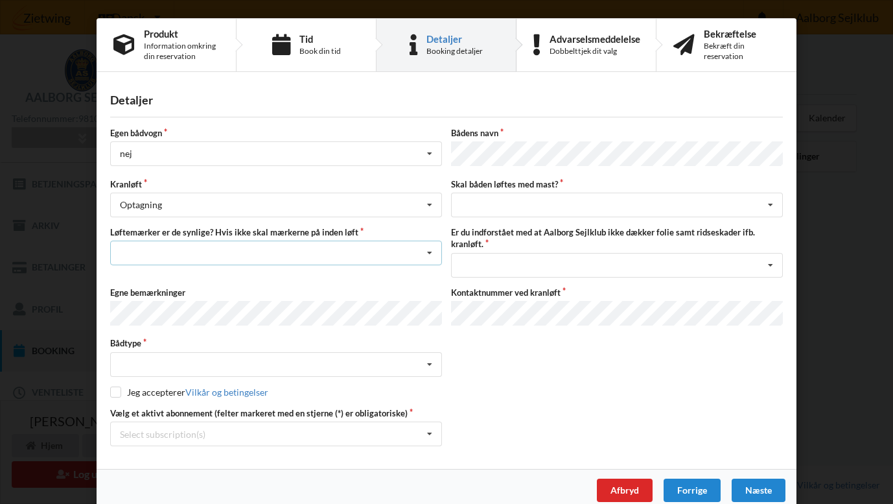
click at [309, 250] on div "Nej, jeg kontakter havnekontoret inden løft og får dem sat på Ja, mine mærker e…" at bounding box center [276, 253] width 332 height 25
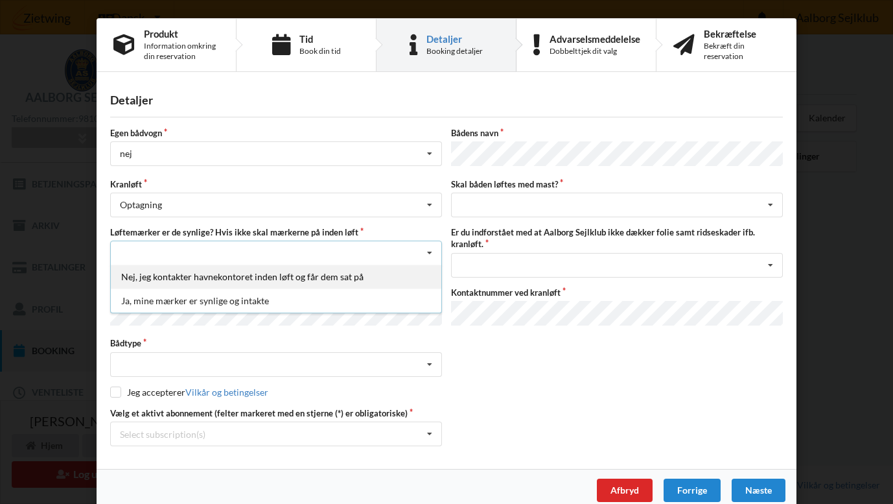
click at [300, 273] on div "Nej, jeg kontakter havnekontoret inden løft og får dem sat på" at bounding box center [276, 277] width 331 height 24
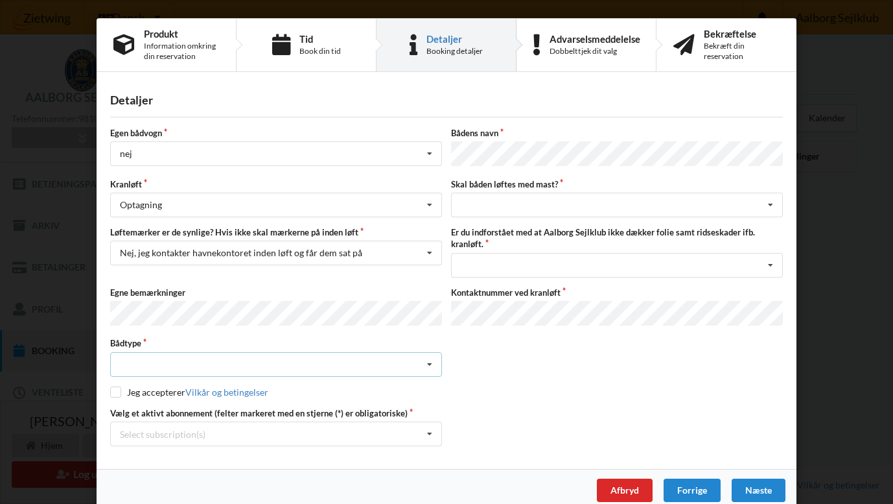
click at [258, 362] on div "Intet valgt Sejlbåd Motorbåd Motorsejler [PERSON_NAME]" at bounding box center [276, 364] width 332 height 25
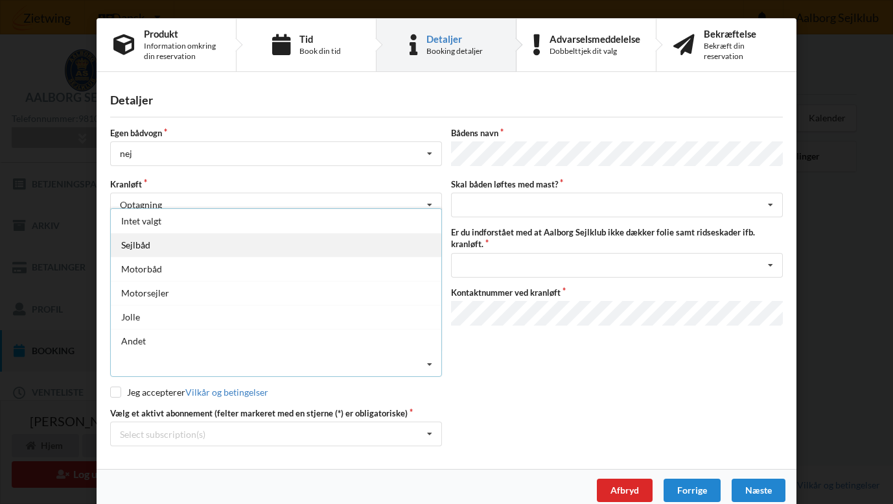
click at [229, 242] on div "Sejlbåd" at bounding box center [276, 245] width 331 height 24
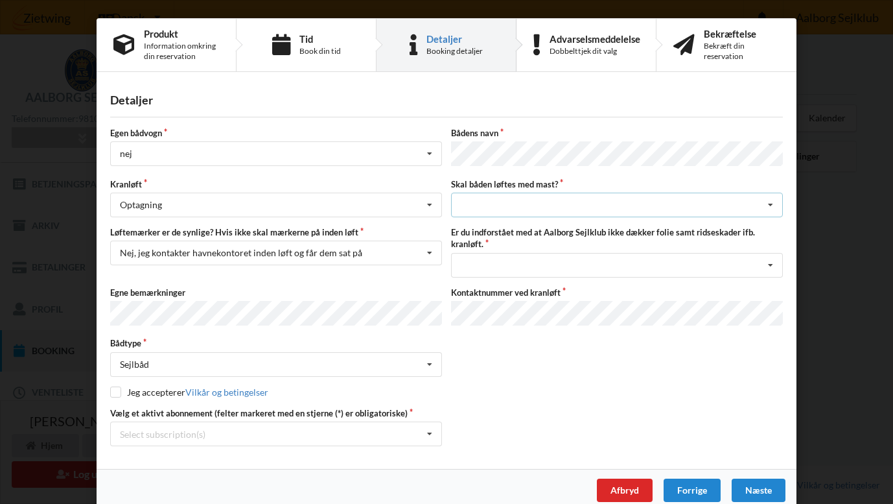
drag, startPoint x: 528, startPoint y: 141, endPoint x: 565, endPoint y: 206, distance: 74.6
click at [565, 206] on div "intet valg ja nej" at bounding box center [617, 205] width 332 height 25
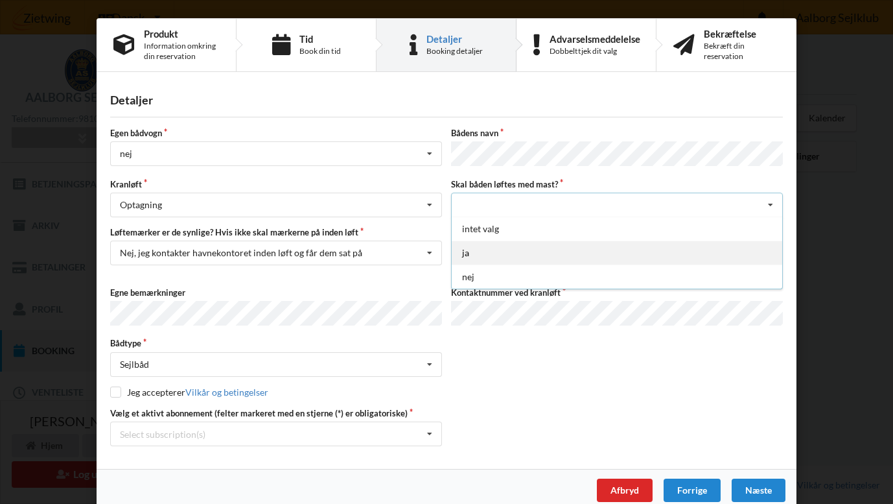
click at [543, 249] on div "ja" at bounding box center [617, 253] width 331 height 24
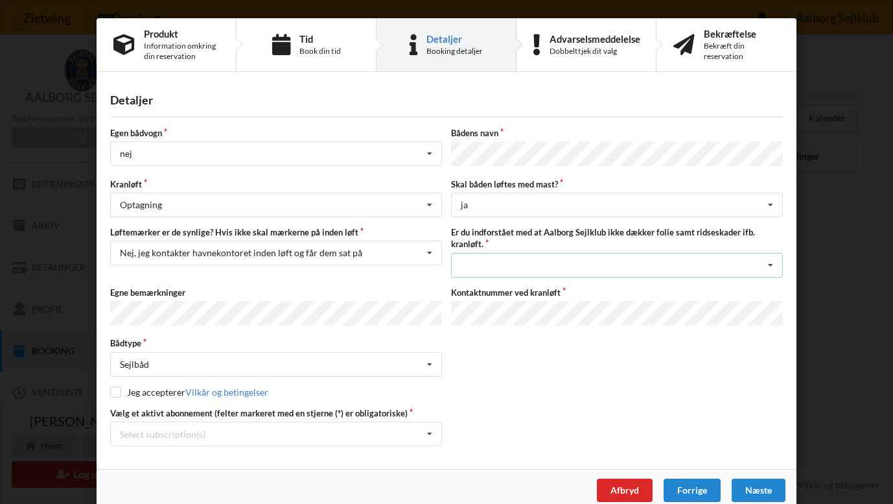
click at [543, 259] on div "Jeg har tæpper med og tager selv ansvaret for eventuelle folie samt ridseskader…" at bounding box center [617, 265] width 332 height 25
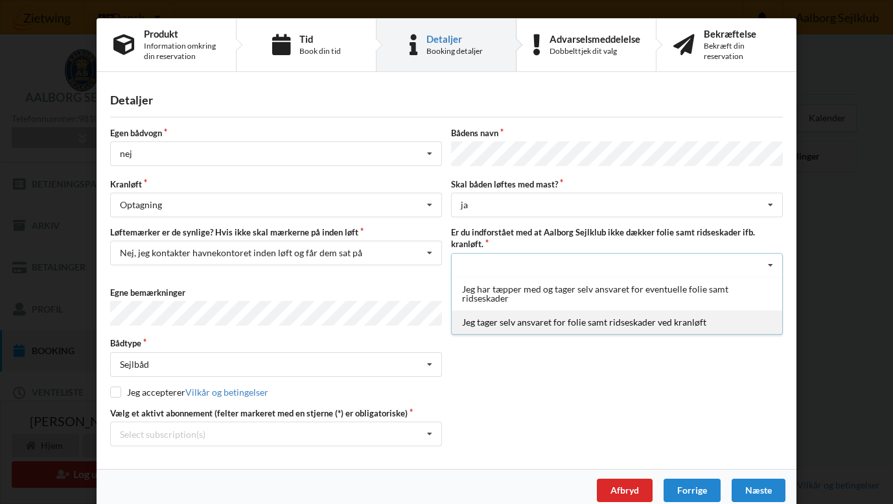
click at [541, 318] on div "Jeg tager selv ansvaret for folie samt ridseskader ved kranløft" at bounding box center [617, 322] width 331 height 24
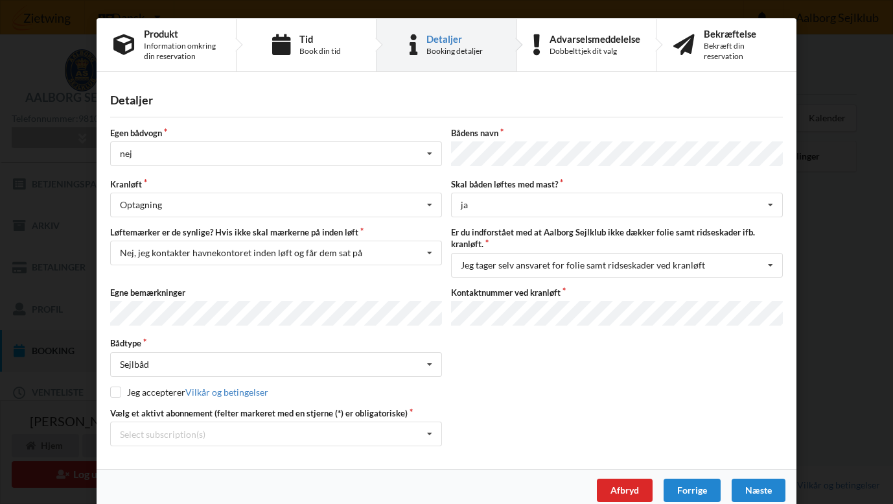
click at [115, 388] on input "checkbox" at bounding box center [115, 391] width 11 height 11
checkbox input "true"
click at [278, 436] on div "Select subscription(s) 3 tons stativ leje 4742 Ungdoms/studie medlem kontingent…" at bounding box center [276, 433] width 332 height 25
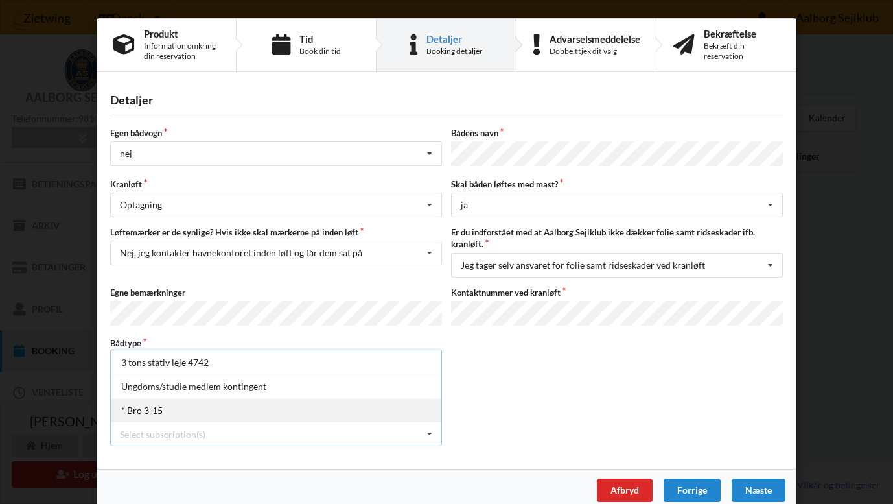
click at [214, 403] on div "* Bro 3-15" at bounding box center [276, 410] width 331 height 24
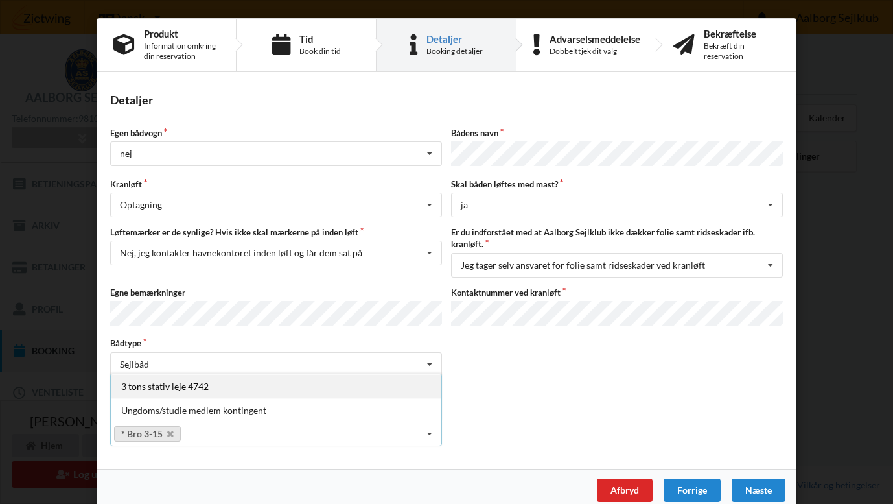
click at [207, 386] on div "3 tons stativ leje 4742" at bounding box center [276, 386] width 331 height 24
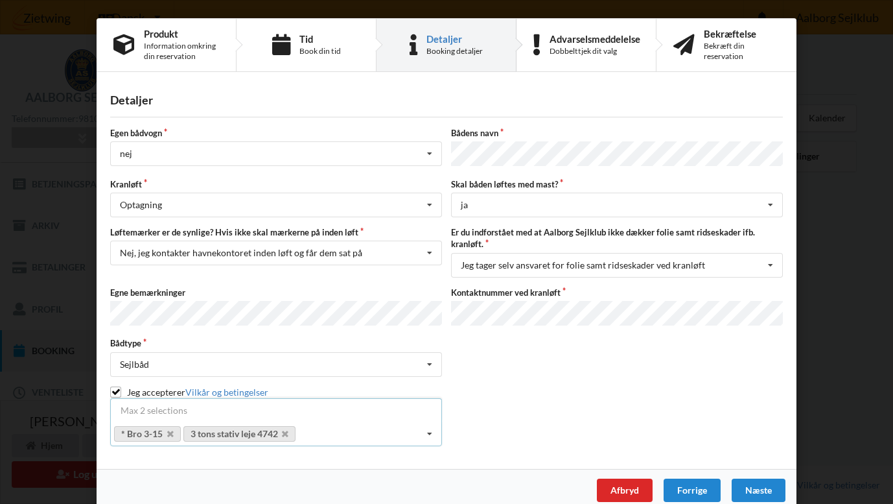
click at [497, 402] on div "Egen bådvogn nej Intet valg ja nej Bådens navn Kranløft Optagning Søsætning Opt…" at bounding box center [446, 286] width 673 height 319
click at [552, 342] on div "Bådtype Sejlbåd Intet valgt Sejlbåd Motorbåd Motorsejler Jolle Andet" at bounding box center [447, 356] width 682 height 39
click at [532, 388] on div "Jeg accepterer Vilkår og betingelser" at bounding box center [446, 392] width 673 height 13
click at [502, 366] on div "Bådtype Sejlbåd Intet valgt Sejlbåd Motorbåd Motorsejler Jolle Andet" at bounding box center [447, 356] width 682 height 39
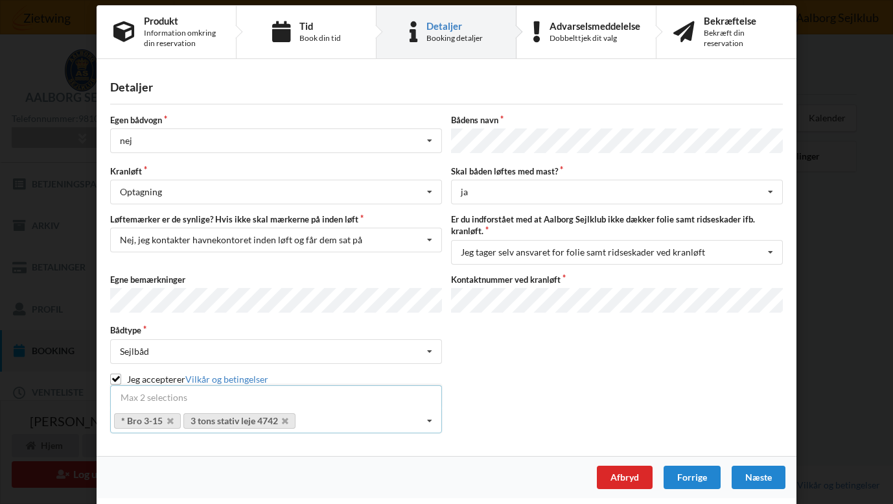
scroll to position [12, 0]
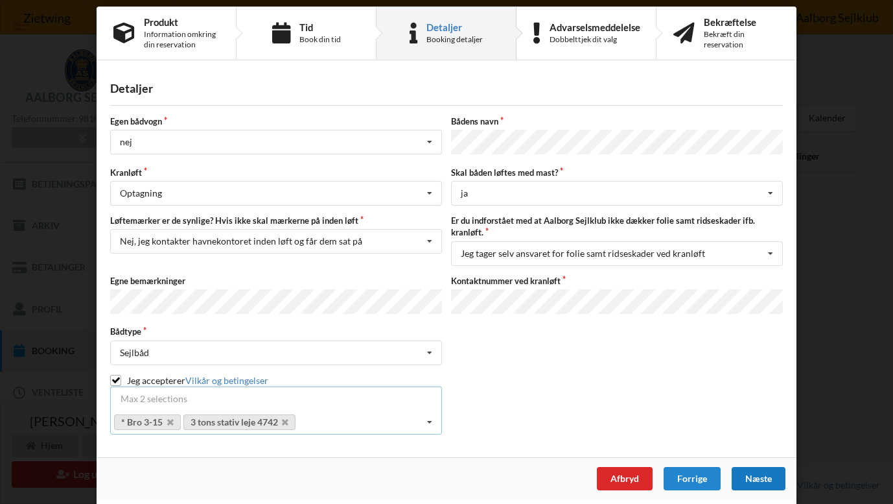
click at [757, 470] on div "Næste" at bounding box center [759, 478] width 54 height 23
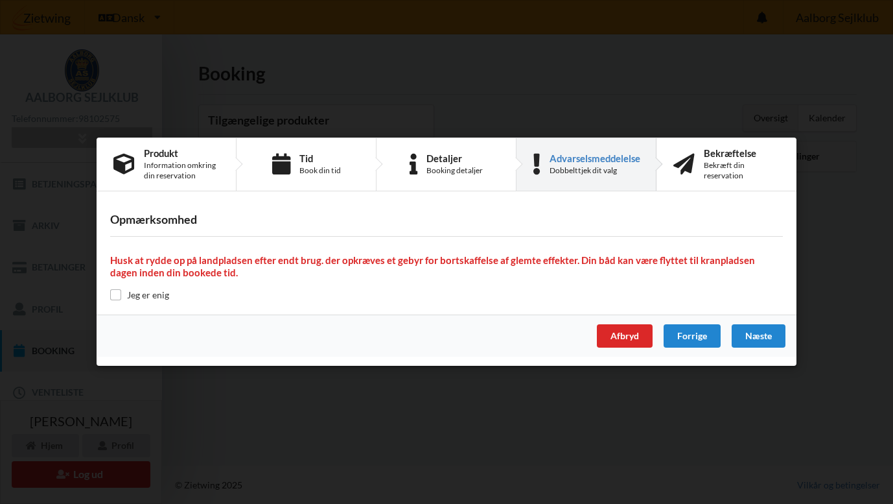
click at [146, 294] on label "Jeg er enig" at bounding box center [139, 294] width 59 height 11
click at [117, 298] on input "checkbox" at bounding box center [115, 294] width 11 height 11
checkbox input "true"
click at [764, 337] on div "Næste" at bounding box center [759, 336] width 54 height 23
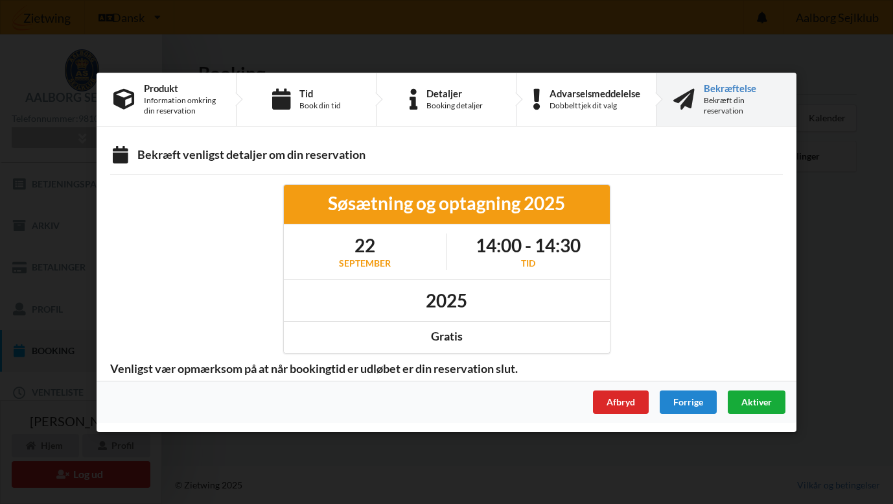
click at [756, 401] on span "Aktiver" at bounding box center [757, 401] width 30 height 11
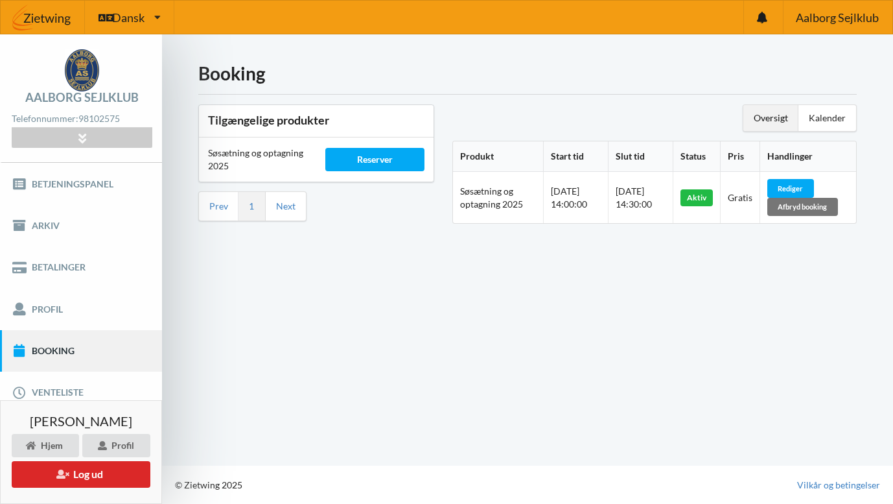
scroll to position [0, 0]
click at [104, 270] on link "Betalinger" at bounding box center [81, 266] width 162 height 41
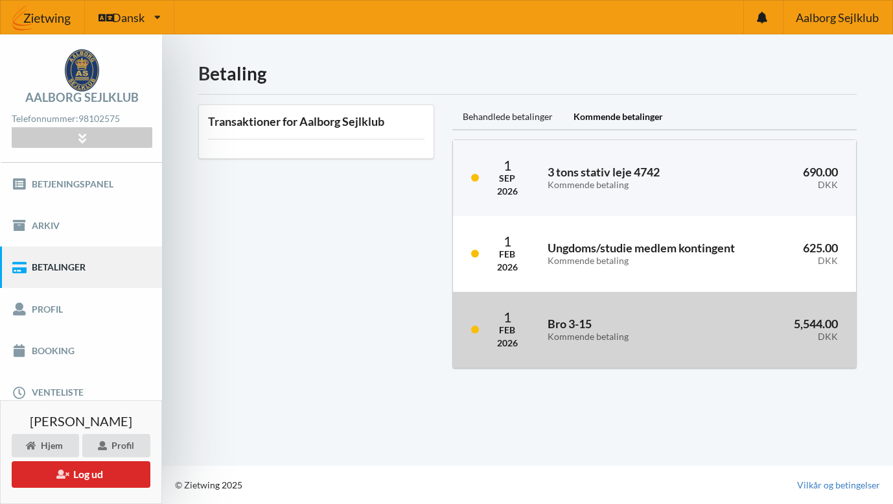
click at [489, 333] on div "[DATE] Bro 3-15 Kommende betaling 5,544.00 DKK" at bounding box center [655, 330] width 404 height 76
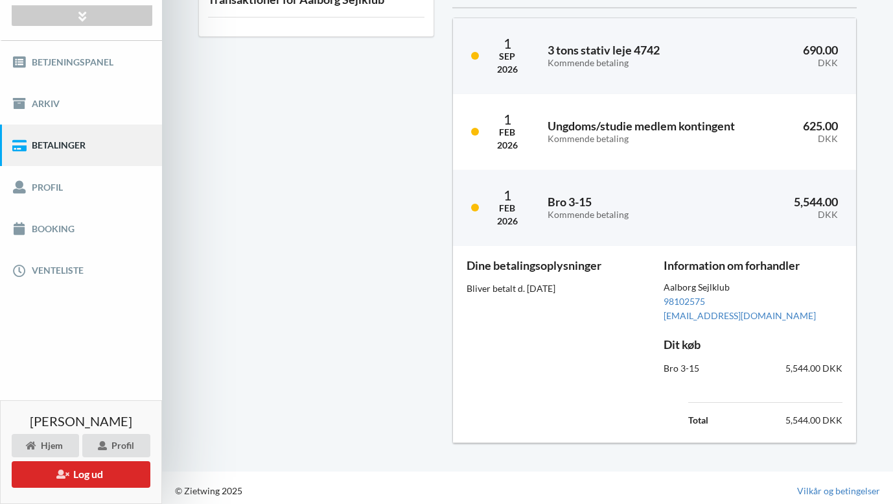
scroll to position [95, 0]
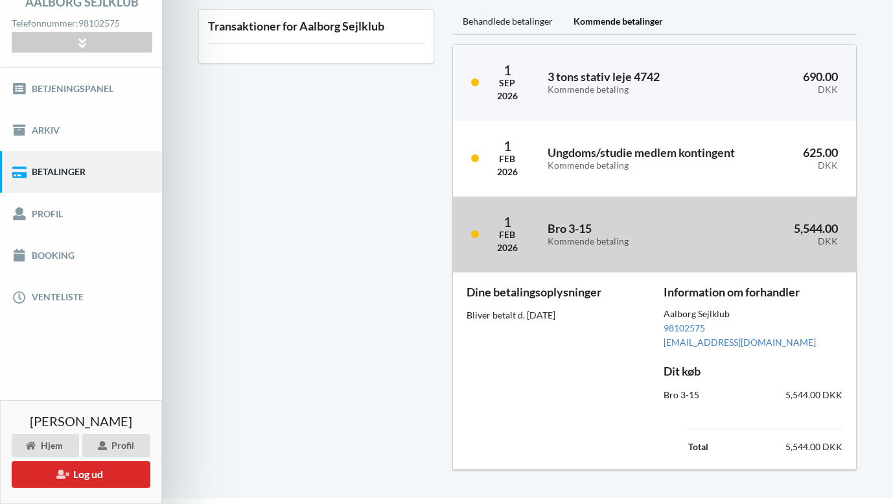
click at [537, 250] on div "[DATE] Bro 3-15 Kommende betaling 5,544.00 DKK" at bounding box center [655, 234] width 404 height 76
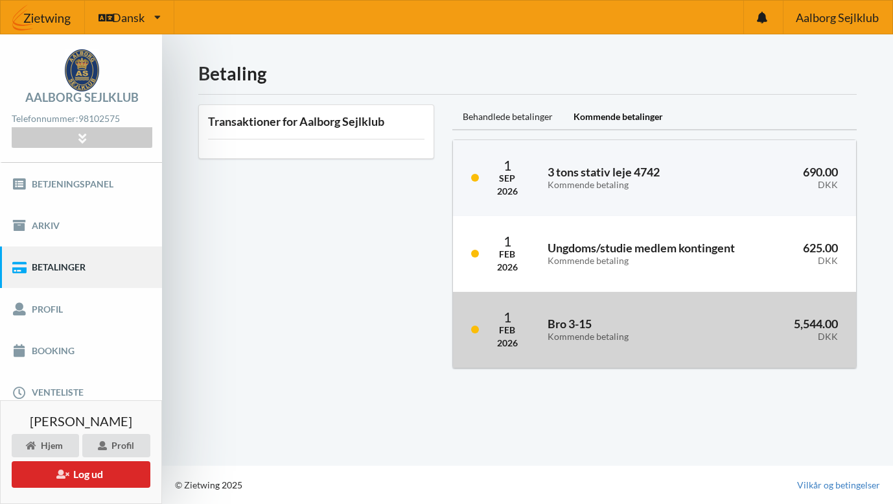
click at [554, 302] on div "[DATE] Bro 3-15 Kommende betaling 5,544.00 DKK" at bounding box center [655, 330] width 404 height 76
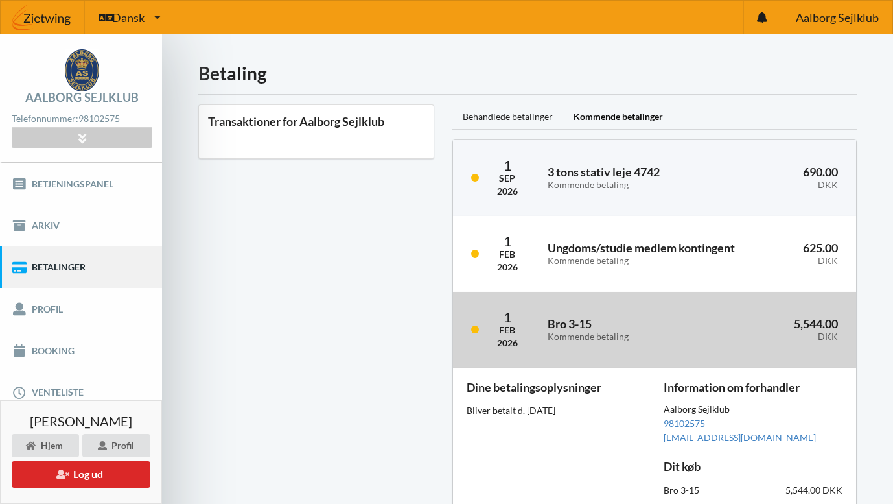
click at [479, 324] on div "[DATE] Bro 3-15 Kommende betaling 5,544.00 DKK" at bounding box center [655, 330] width 404 height 76
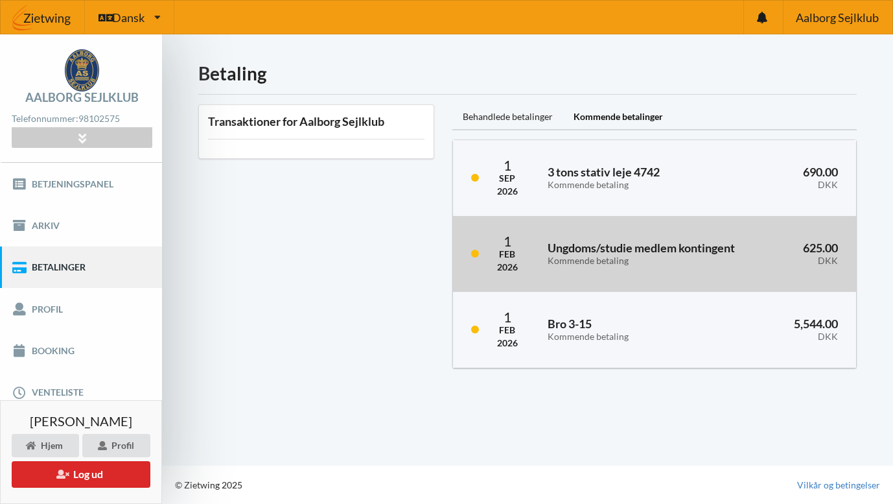
click at [540, 239] on div "Ungdoms/studie medlem kontingent Kommende betaling" at bounding box center [654, 254] width 231 height 42
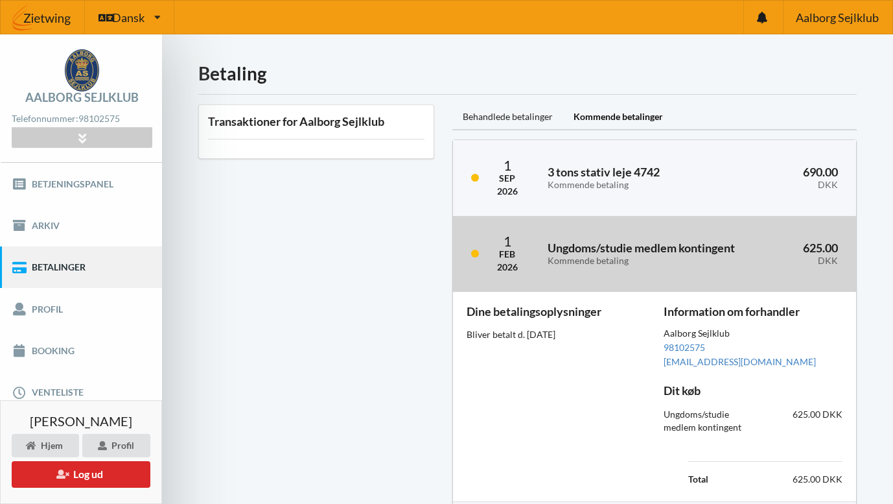
click at [528, 237] on div "[DATE]" at bounding box center [513, 254] width 32 height 40
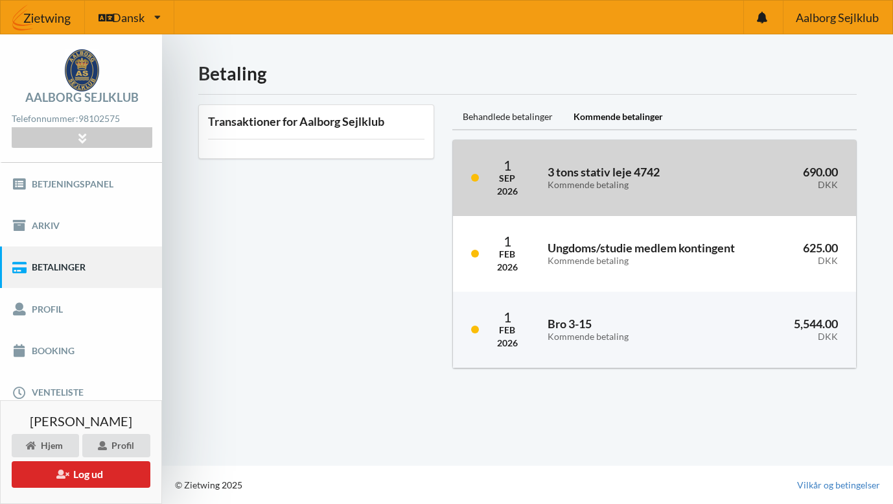
click at [527, 190] on div "[DATE]" at bounding box center [513, 178] width 32 height 40
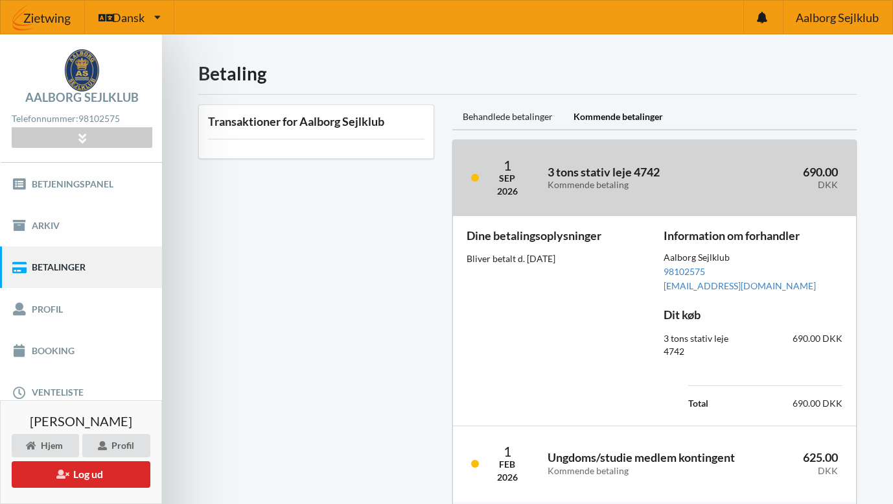
click at [524, 185] on div "[DATE]" at bounding box center [513, 178] width 32 height 40
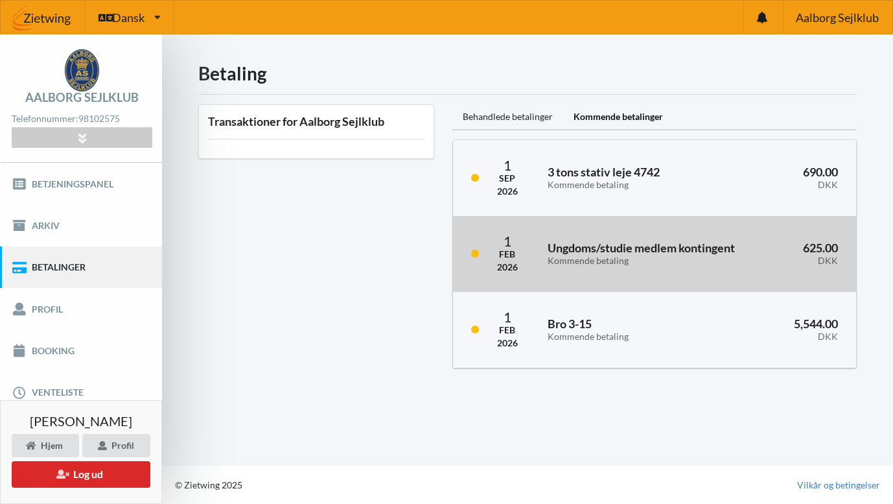
click at [539, 260] on div "Ungdoms/studie medlem kontingent Kommende betaling" at bounding box center [654, 254] width 231 height 42
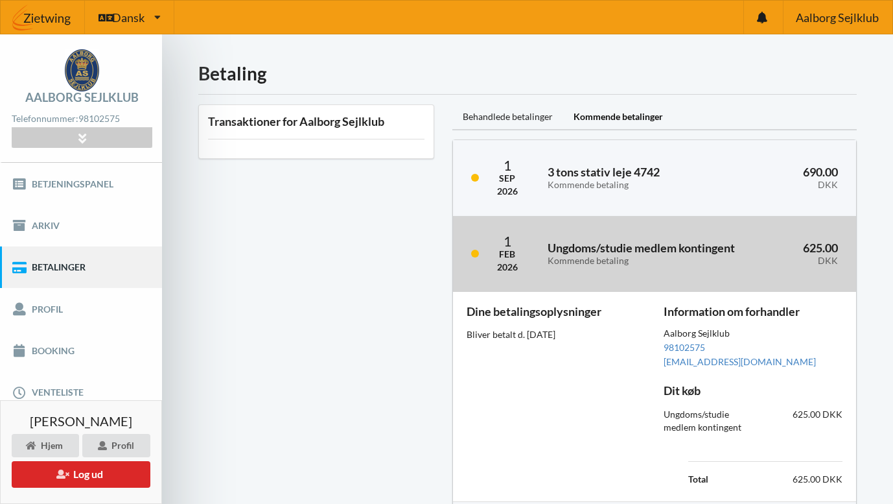
click at [536, 268] on div "[DATE] Ungdoms/studie medlem kontingent Kommende betaling 625.00 DKK" at bounding box center [655, 254] width 404 height 76
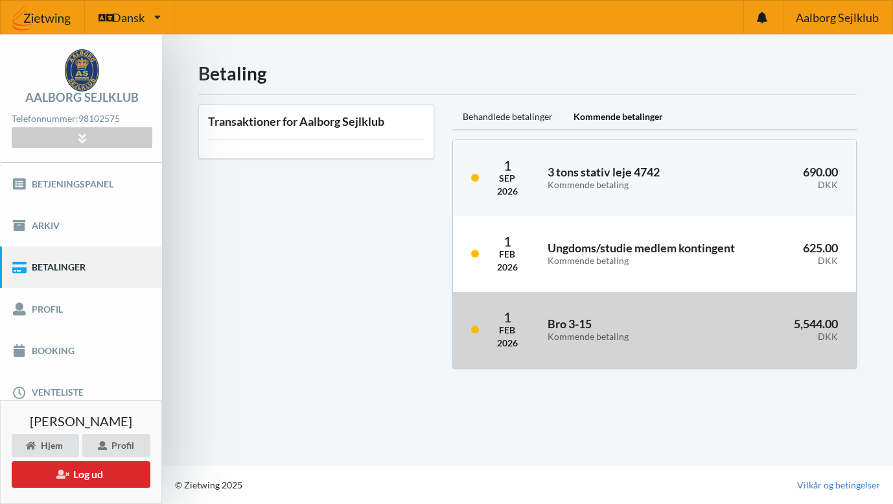
click at [543, 310] on div "Bro 3-15 Kommende betaling" at bounding box center [625, 330] width 173 height 42
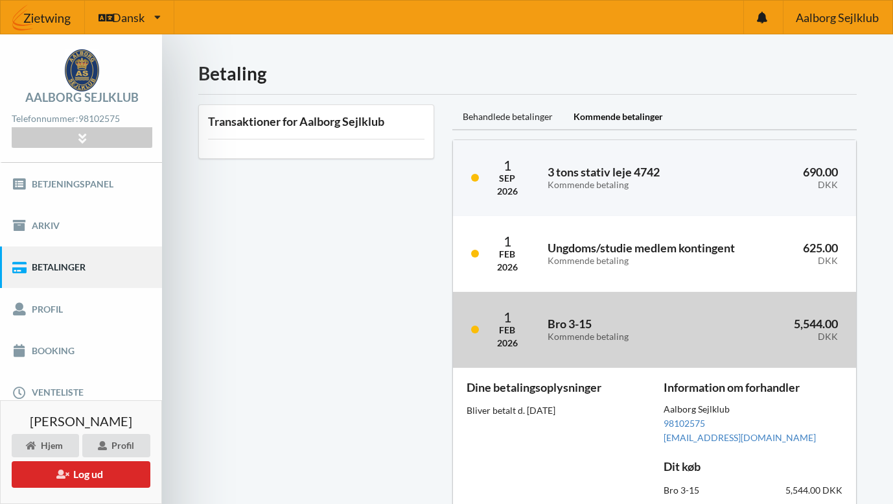
click at [543, 310] on div "Bro 3-15 Kommende betaling" at bounding box center [625, 330] width 173 height 42
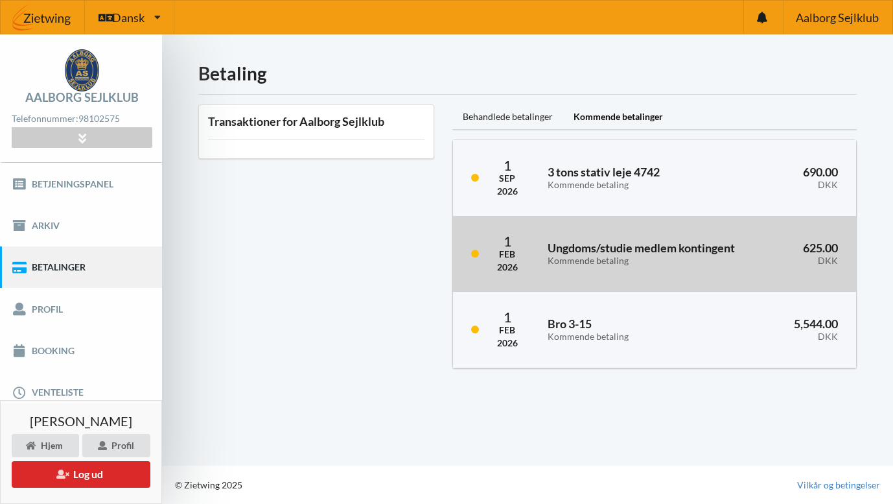
click at [531, 257] on div "[DATE] Ungdoms/studie medlem kontingent Kommende betaling 625.00 DKK" at bounding box center [655, 254] width 404 height 76
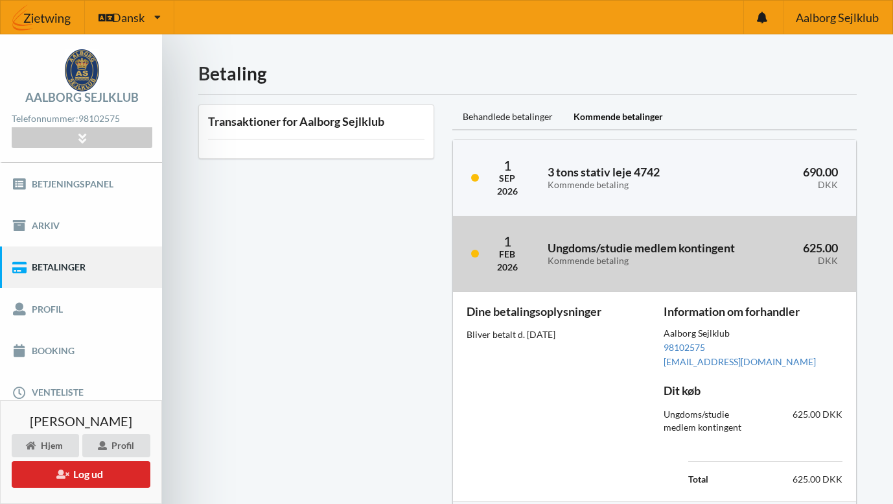
click at [531, 257] on div "[DATE] Ungdoms/studie medlem kontingent Kommende betaling 625.00 DKK" at bounding box center [655, 254] width 404 height 76
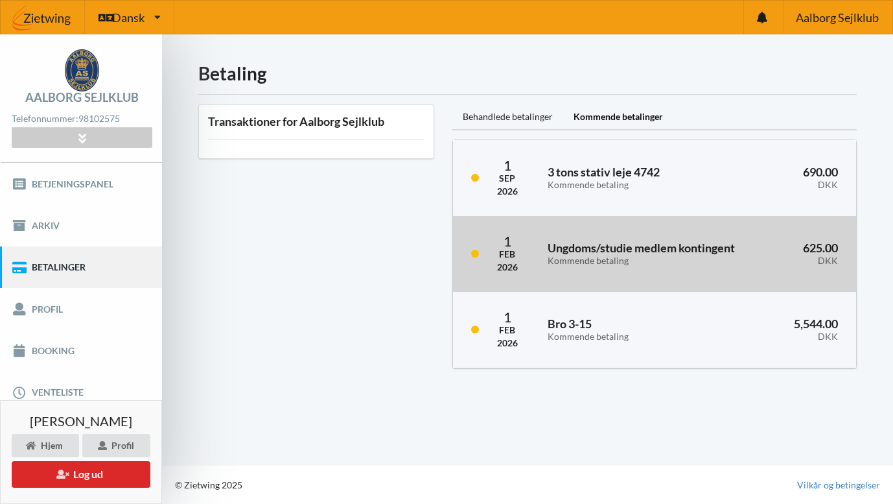
click at [525, 255] on div "[DATE]" at bounding box center [513, 254] width 32 height 40
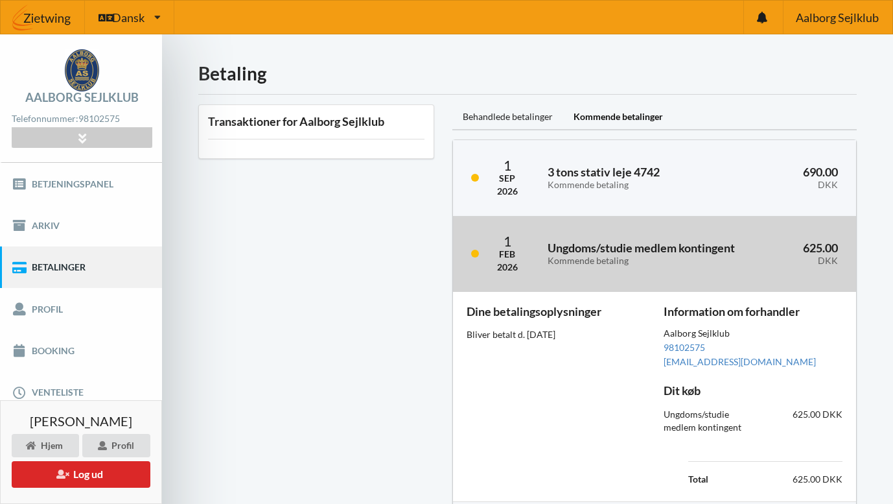
click at [533, 259] on div "[DATE] Ungdoms/studie medlem kontingent Kommende betaling 625.00 DKK" at bounding box center [655, 254] width 404 height 76
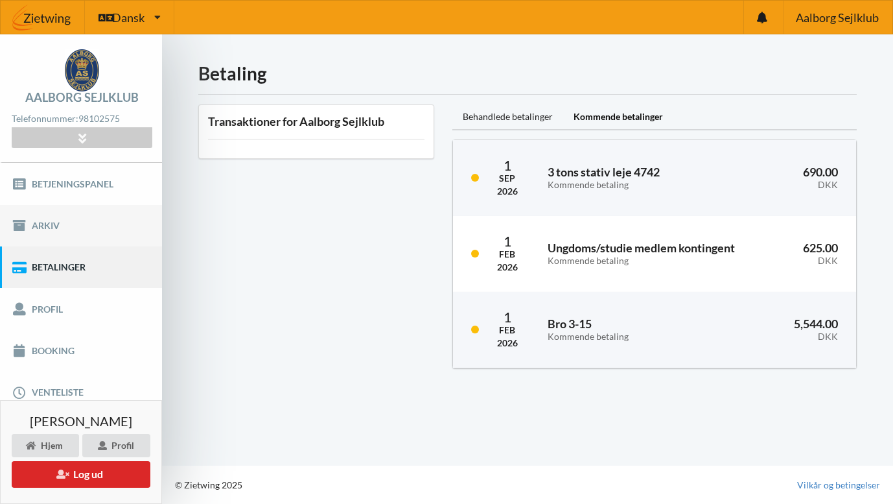
click at [99, 226] on link "Arkiv" at bounding box center [81, 225] width 162 height 41
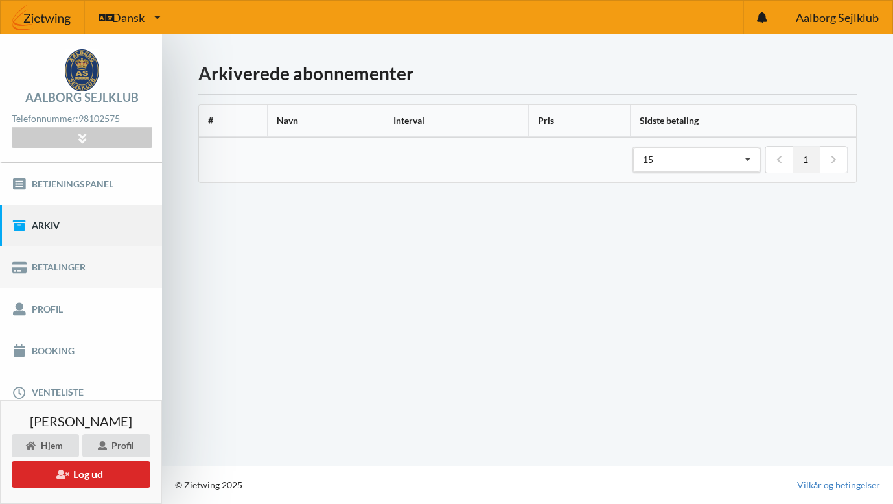
click at [120, 268] on link "Betalinger" at bounding box center [81, 266] width 162 height 41
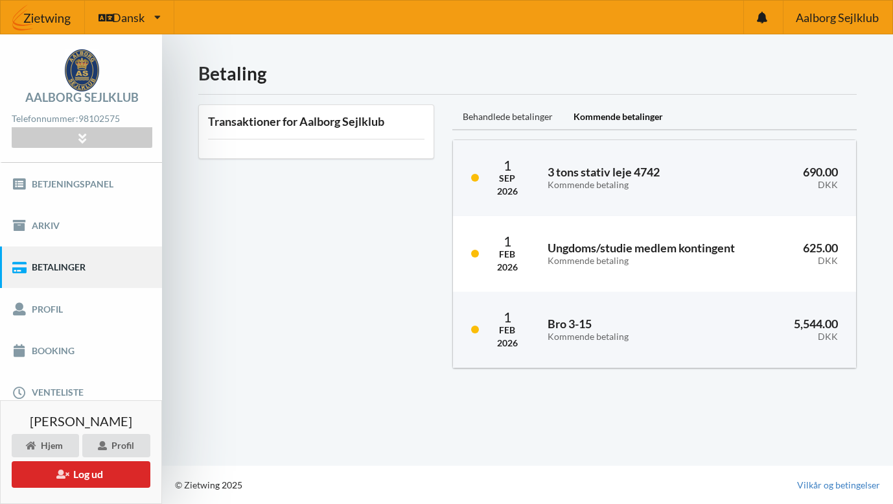
click at [515, 123] on div "Behandlede betalinger" at bounding box center [508, 117] width 111 height 26
